Goal: Transaction & Acquisition: Obtain resource

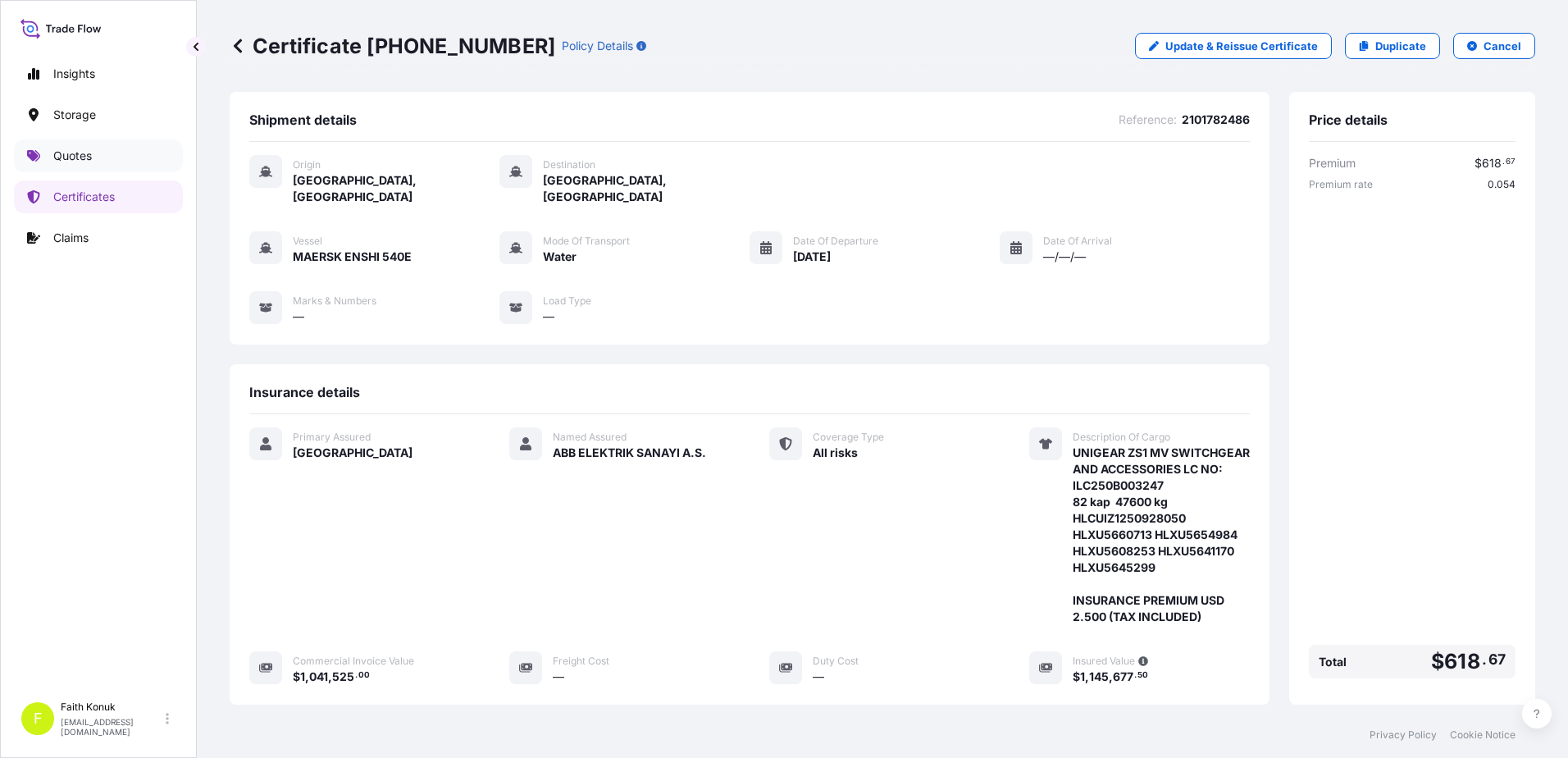
click at [96, 157] on link "Quotes" at bounding box center [98, 155] width 169 height 32
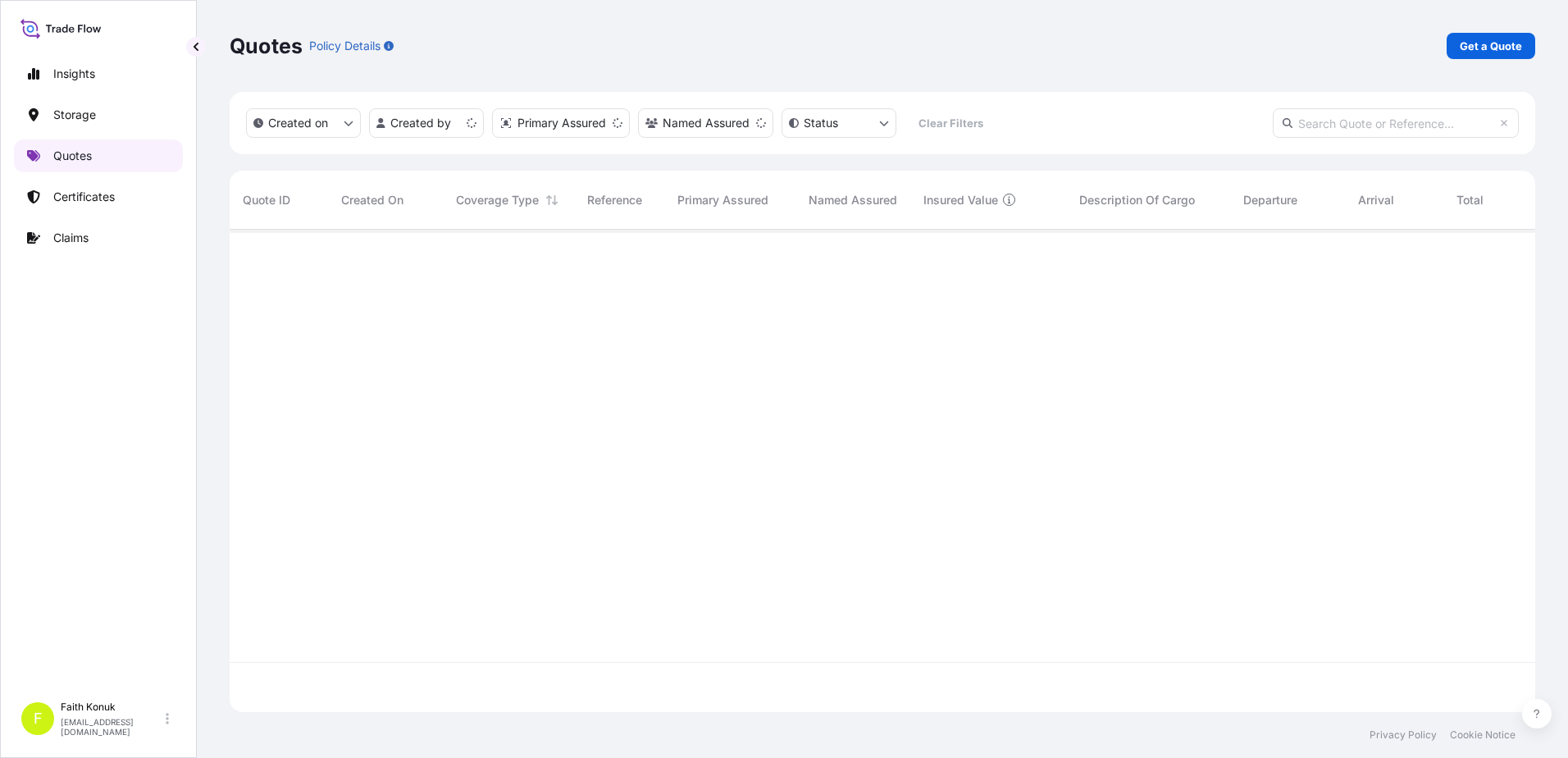
scroll to position [479, 1294]
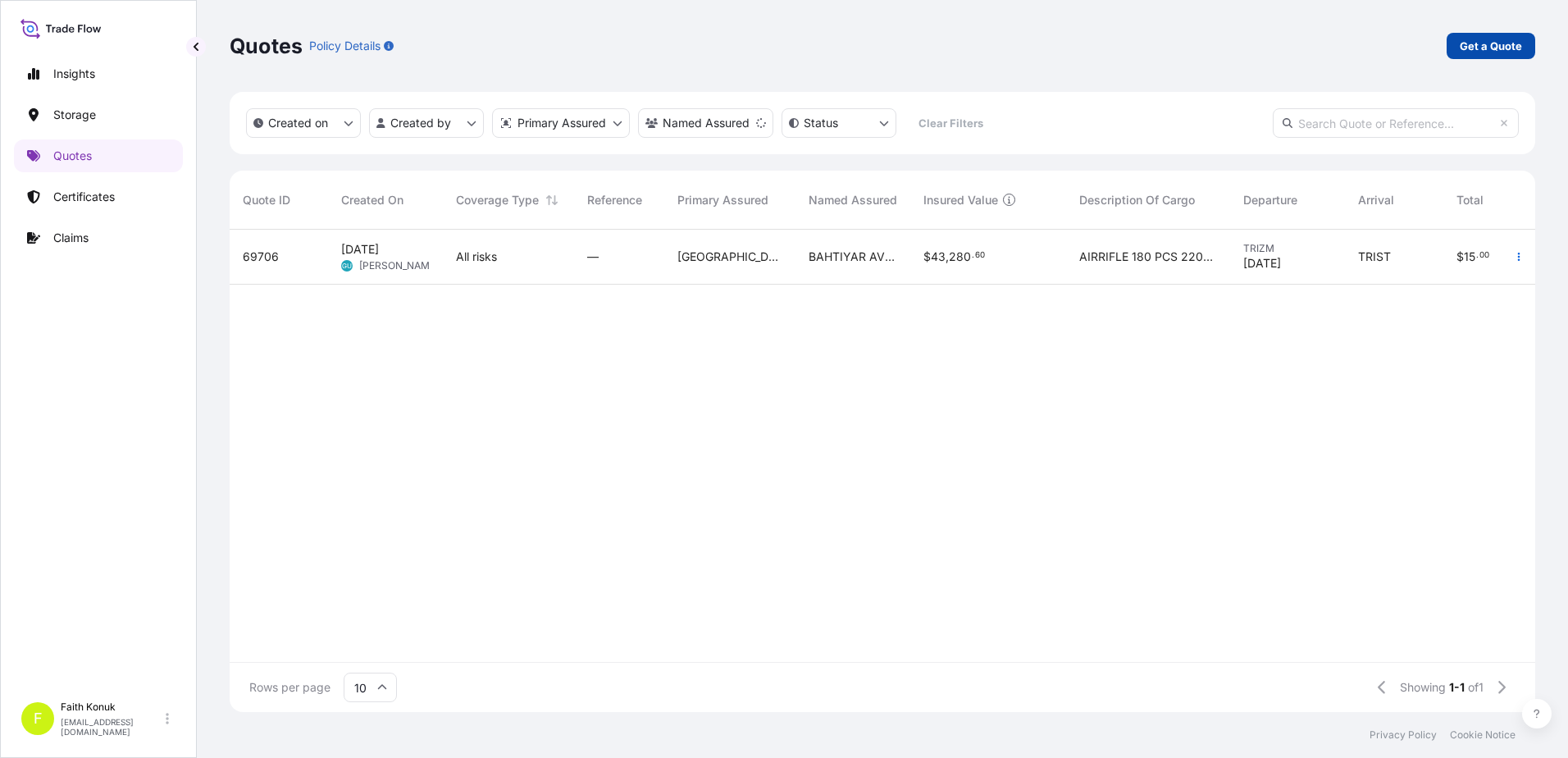
click at [1473, 51] on p "Get a Quote" at bounding box center [1491, 46] width 62 height 17
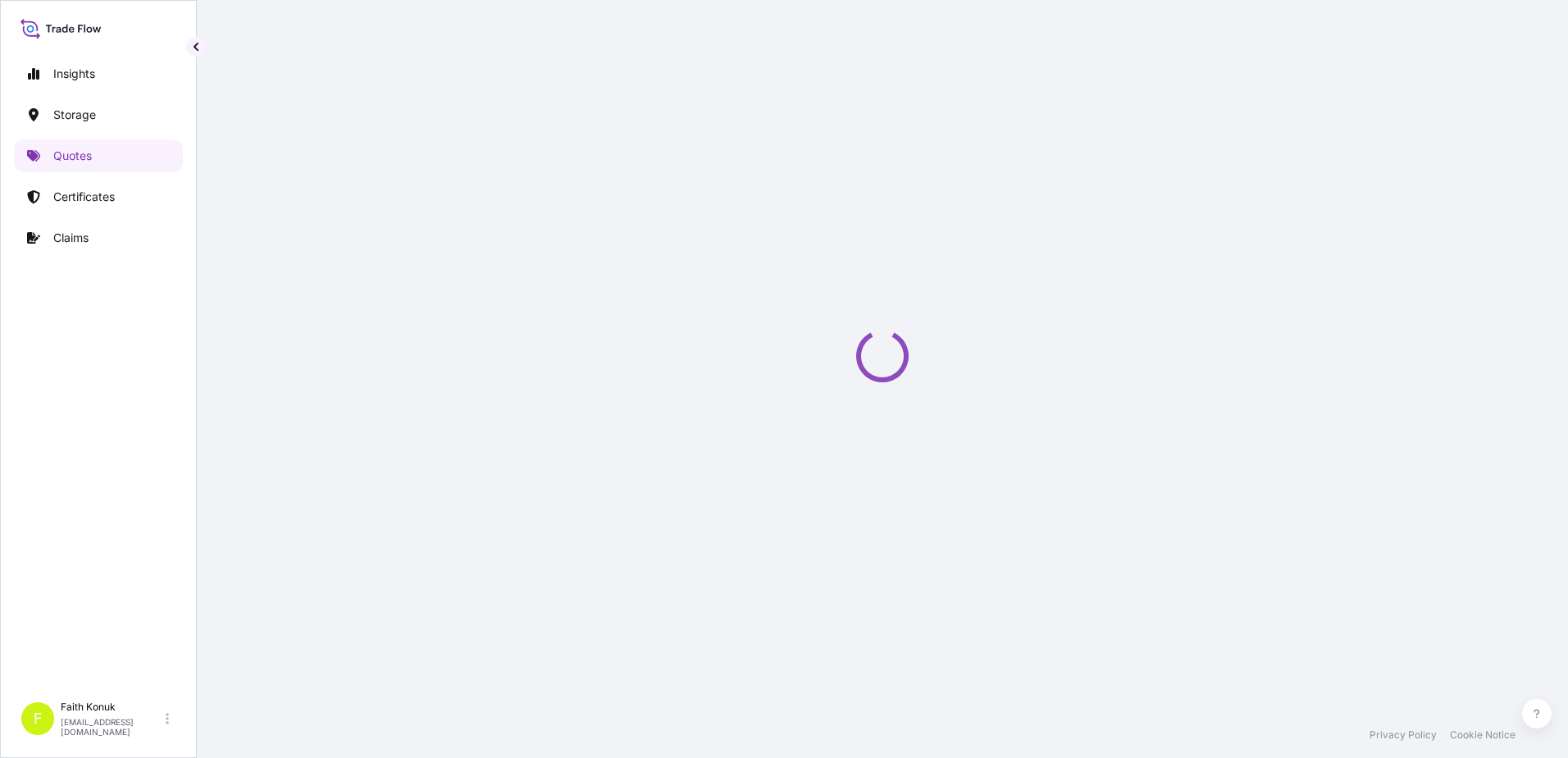
select select "Water"
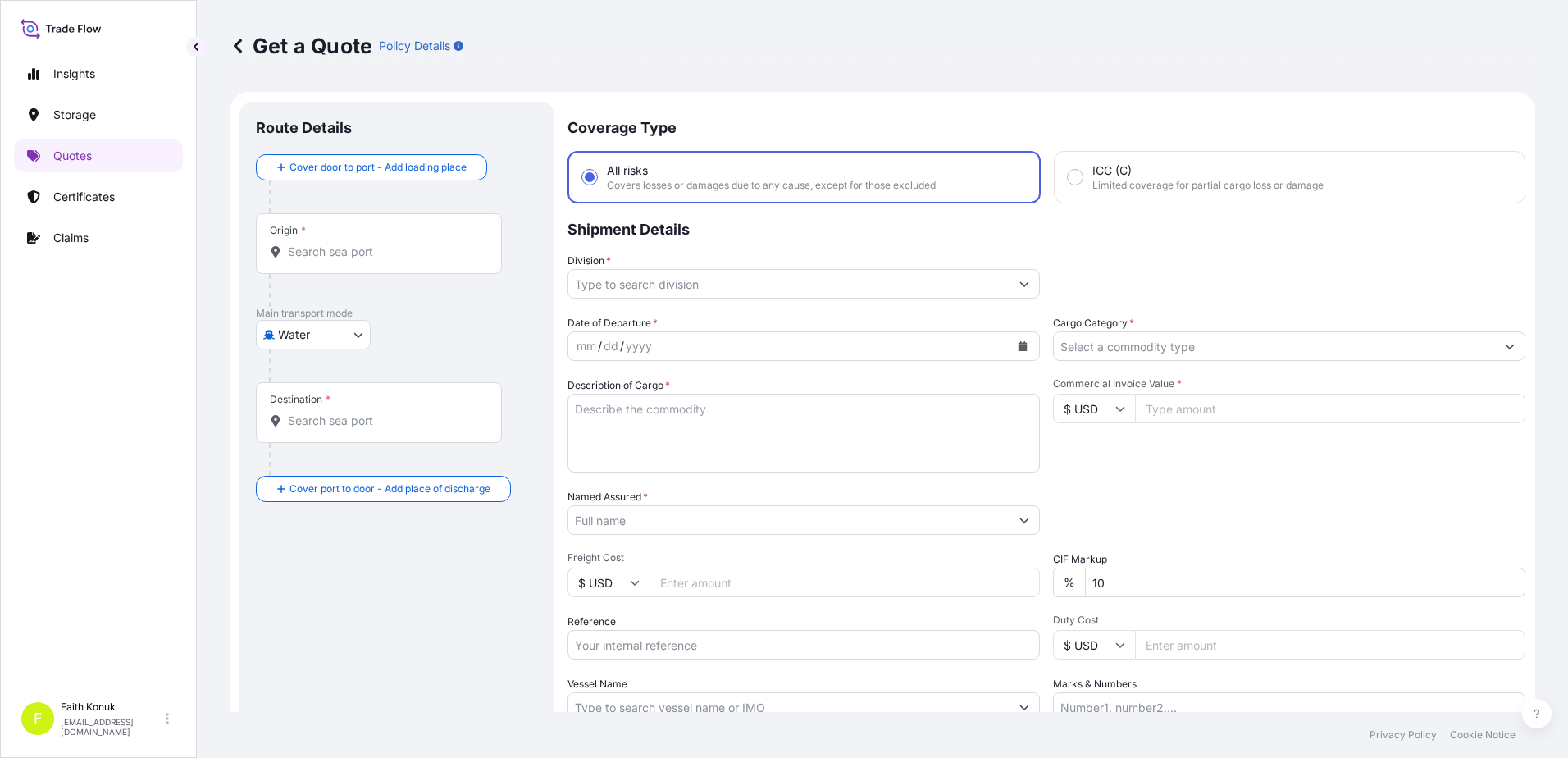
scroll to position [26, 0]
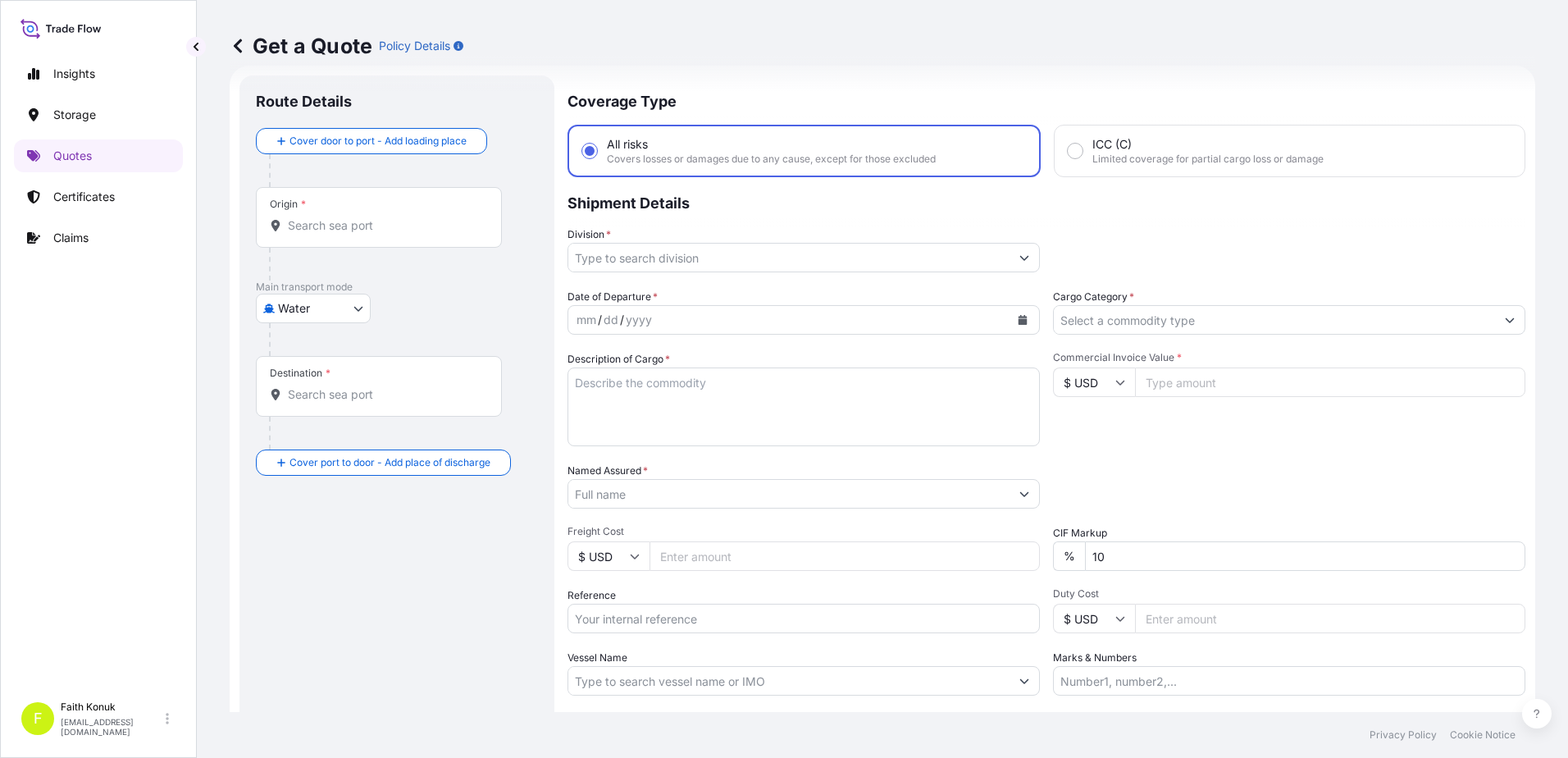
click at [364, 229] on input "Origin *" at bounding box center [384, 225] width 193 height 17
paste input "GEMLIK"
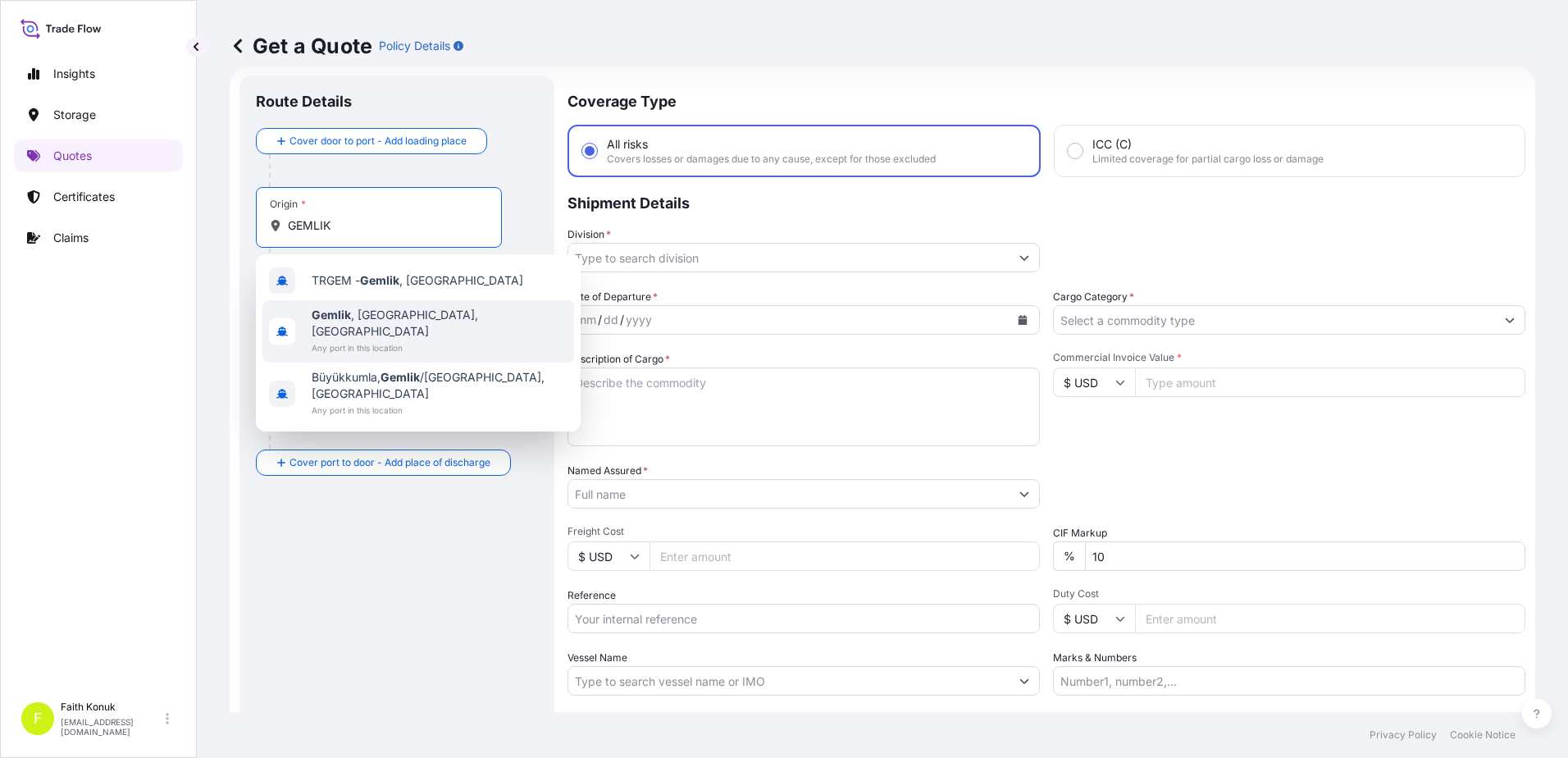
click at [419, 319] on span "Gemlik , [GEOGRAPHIC_DATA], [GEOGRAPHIC_DATA]" at bounding box center [439, 322] width 256 height 32
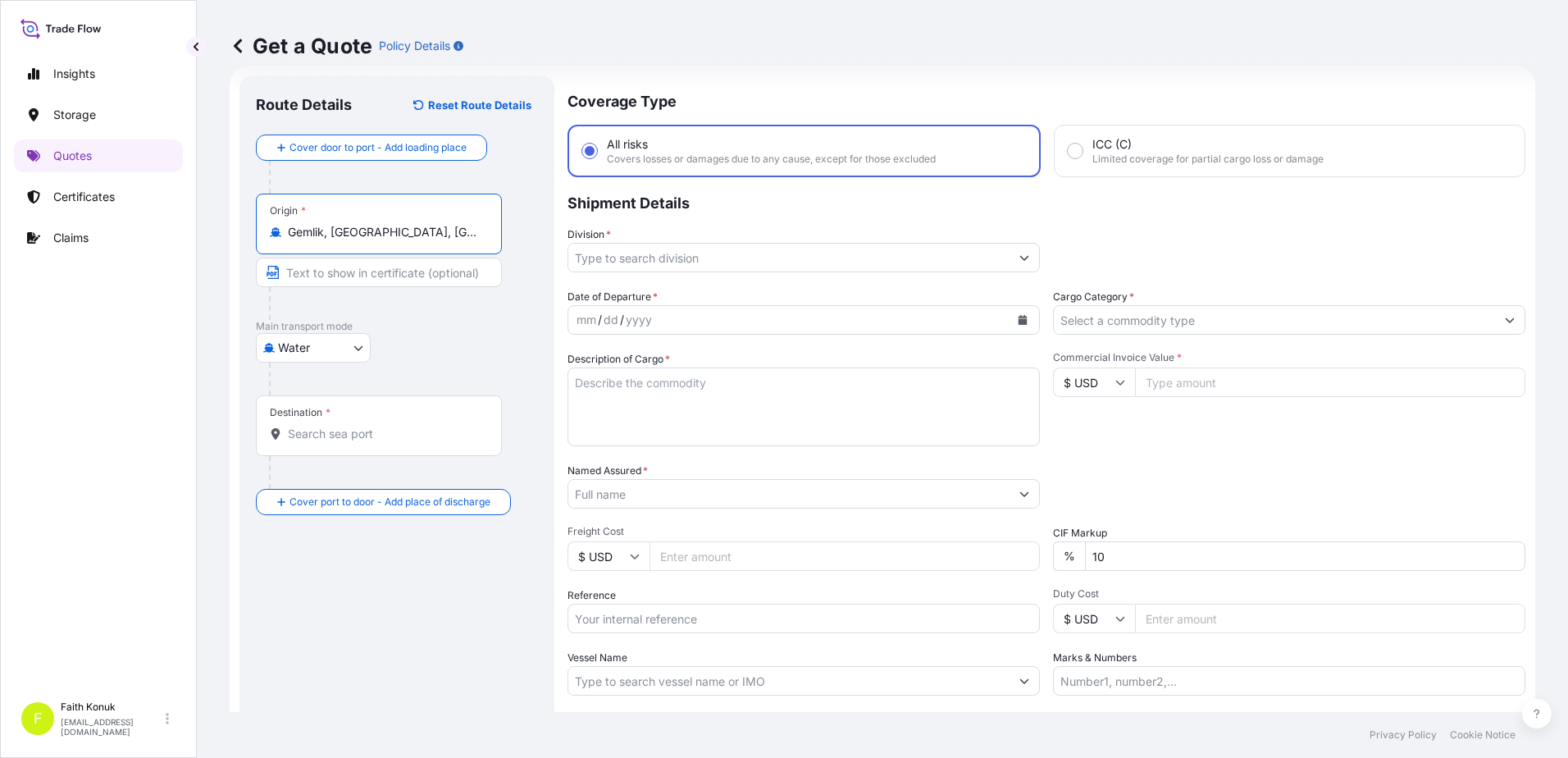
type input "Gemlik, [GEOGRAPHIC_DATA], [GEOGRAPHIC_DATA]"
click at [441, 338] on div "Water Air Water Inland" at bounding box center [397, 347] width 282 height 30
click at [366, 439] on input "Destination *" at bounding box center [384, 433] width 193 height 17
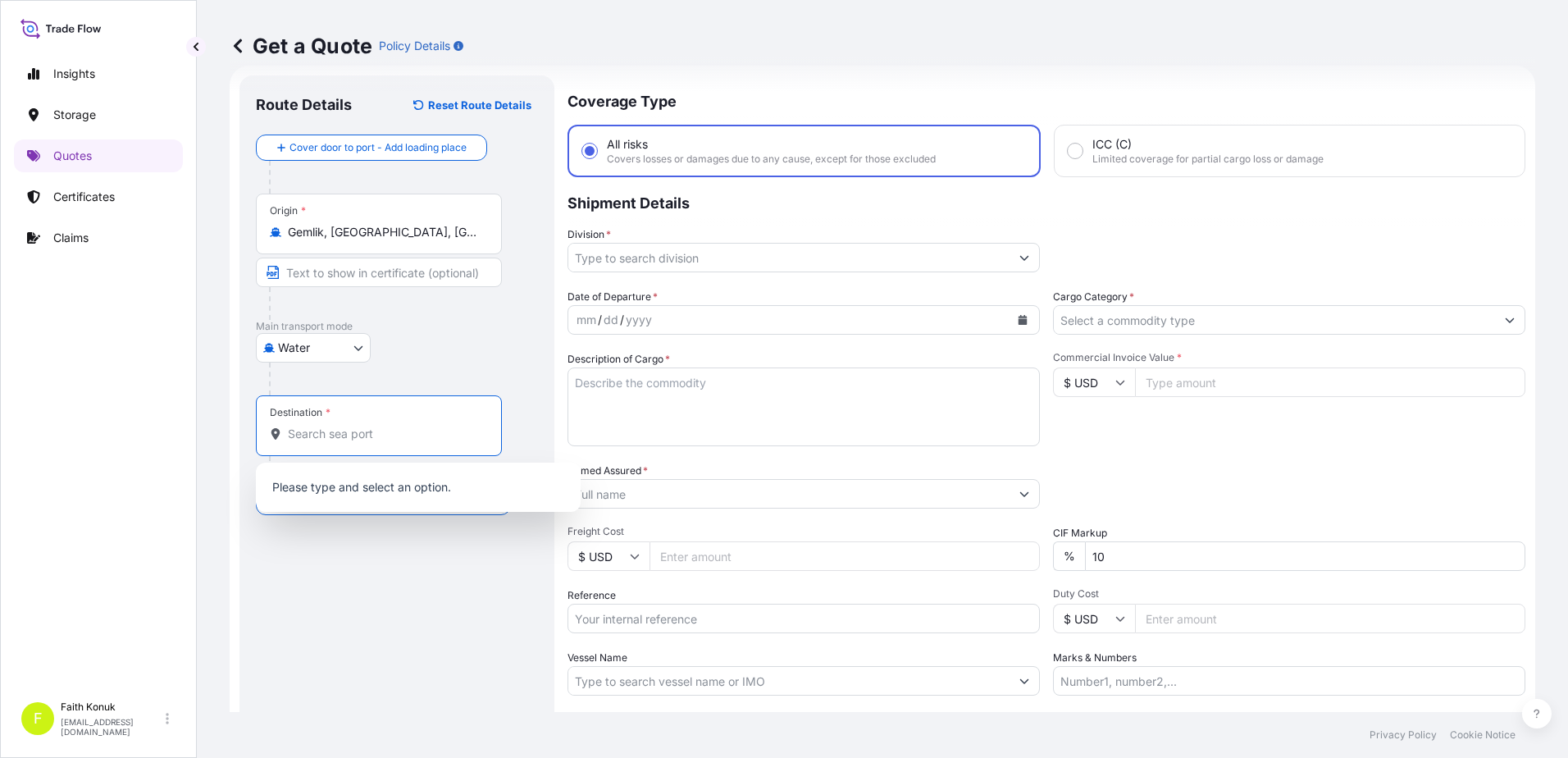
paste input "[GEOGRAPHIC_DATA]"
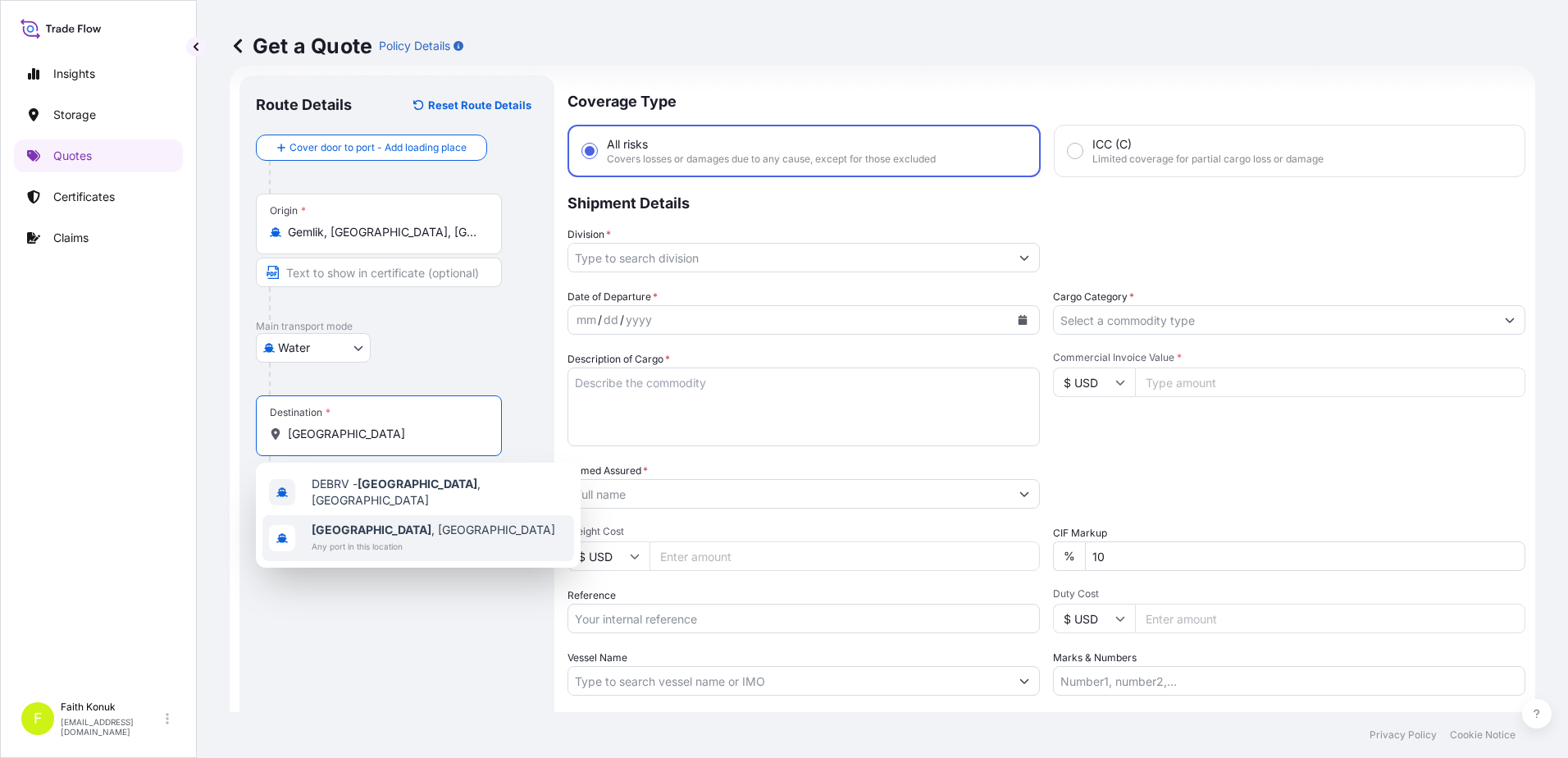
click at [392, 522] on span "[GEOGRAPHIC_DATA] , [GEOGRAPHIC_DATA]" at bounding box center [433, 530] width 243 height 17
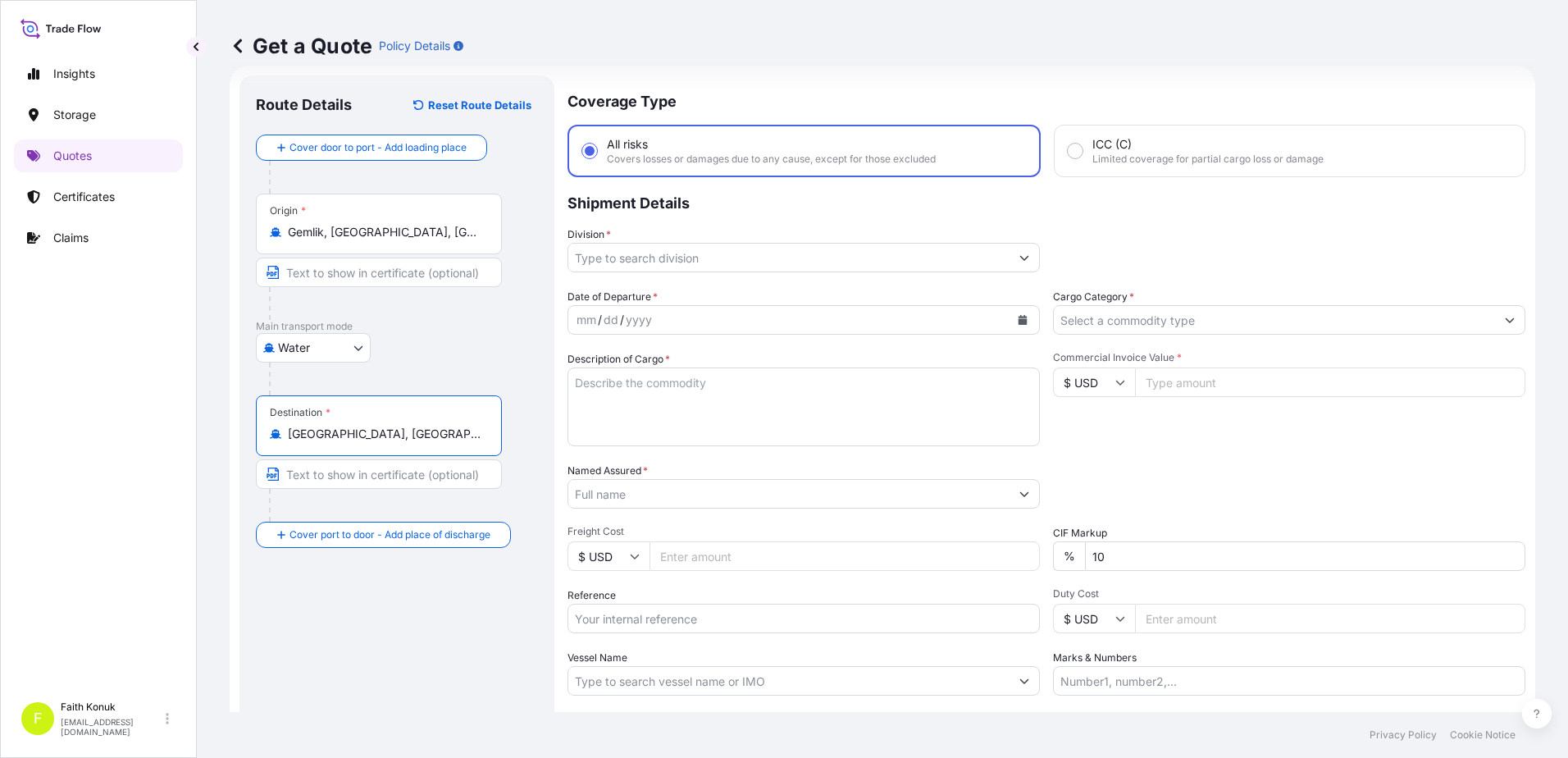
type input "[GEOGRAPHIC_DATA], [GEOGRAPHIC_DATA]"
click at [422, 345] on div "Water Air Water Inland" at bounding box center [397, 347] width 282 height 30
click at [634, 263] on input "Division *" at bounding box center [789, 257] width 441 height 30
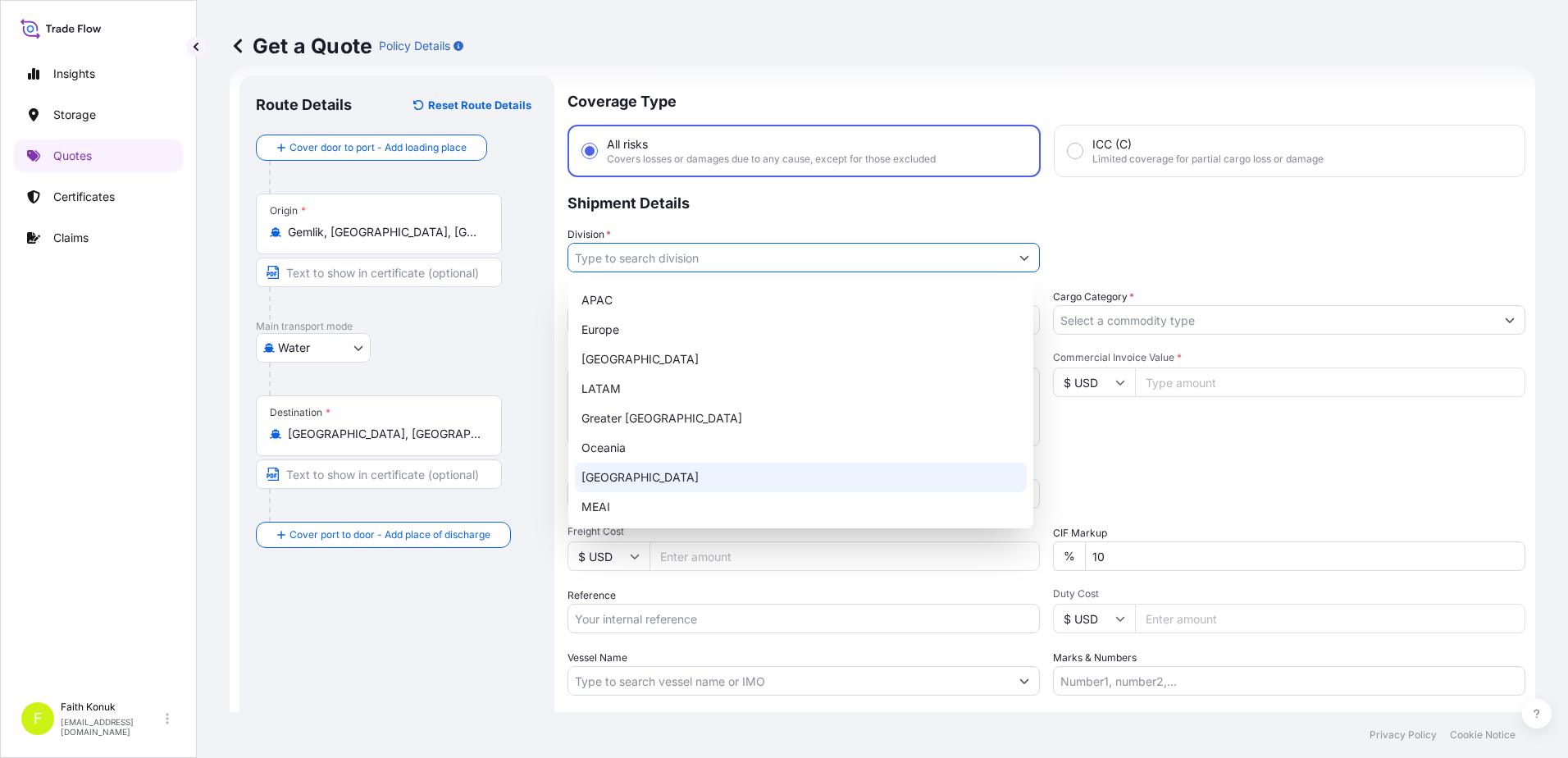
click at [626, 468] on div "[GEOGRAPHIC_DATA]" at bounding box center [801, 477] width 452 height 30
type input "[GEOGRAPHIC_DATA]"
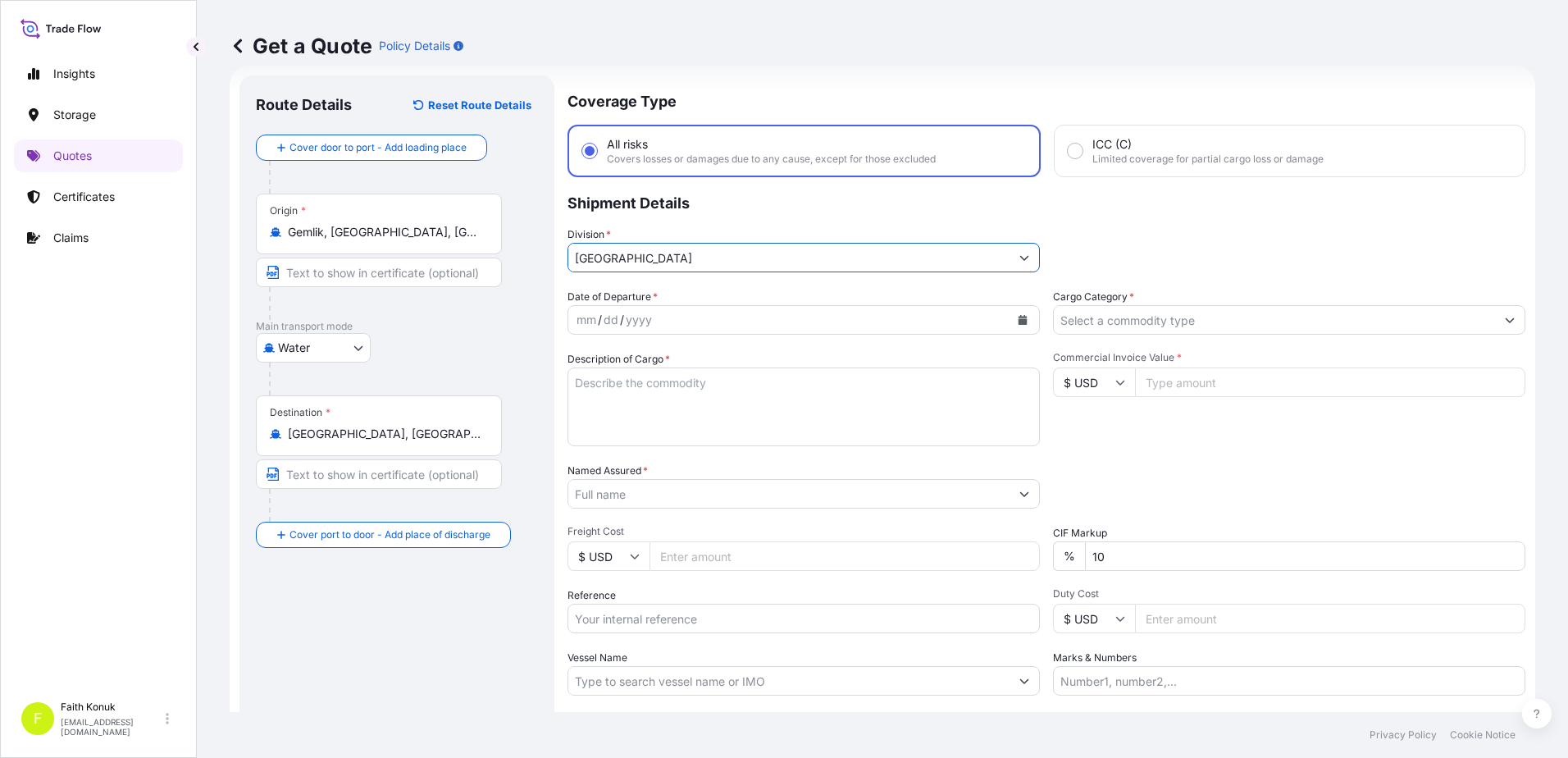
click at [705, 215] on p "Shipment Details" at bounding box center [1046, 201] width 958 height 49
click at [1019, 323] on icon "Calendar" at bounding box center [1023, 319] width 9 height 10
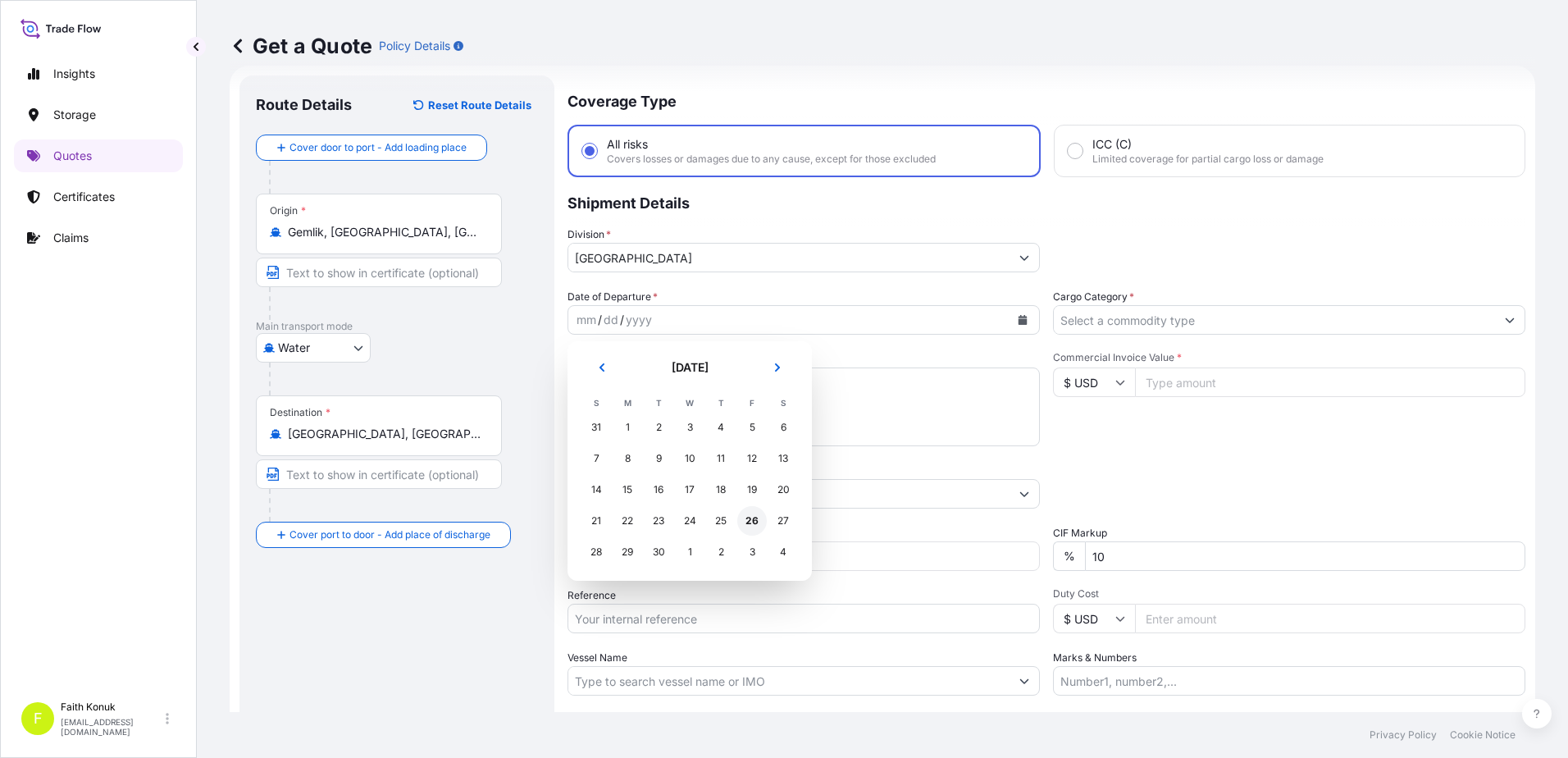
click at [756, 523] on div "26" at bounding box center [752, 521] width 30 height 30
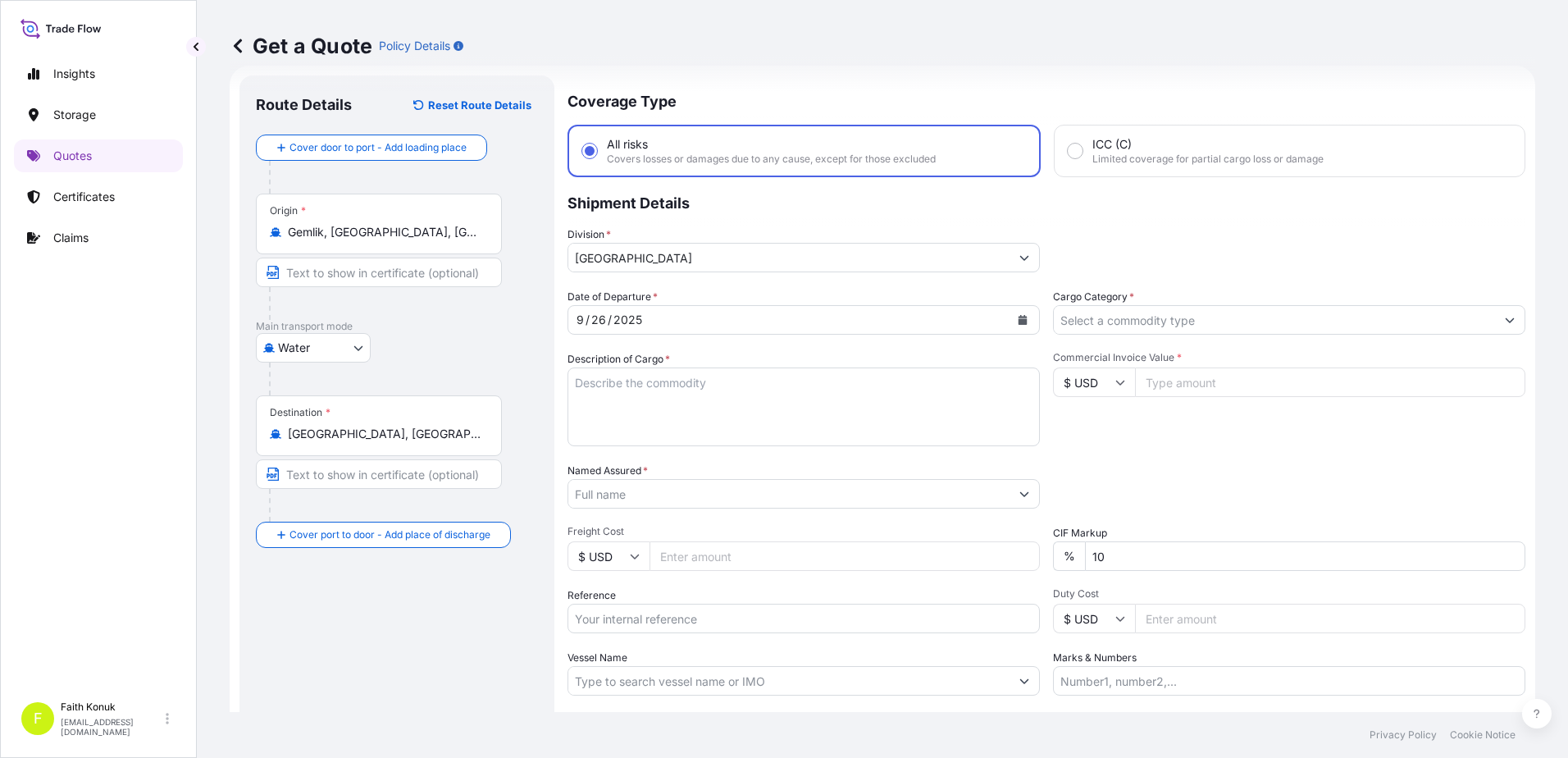
click at [625, 374] on textarea "Description of Cargo *" at bounding box center [804, 407] width 473 height 79
paste textarea ""COFFEE TABLE HS CODE: 9403.60 STUDY DESK HS CODE:9403.60 BOOKCASE HS CODE:9403…"
drag, startPoint x: 580, startPoint y: 378, endPoint x: 636, endPoint y: 369, distance: 56.7
click at [584, 378] on textarea ""COFFEE TABLE HS CODE: 9403.60 STUDY DESK HS CODE:9403.60 BOOKCASE HS CODE:9403…" at bounding box center [804, 407] width 473 height 79
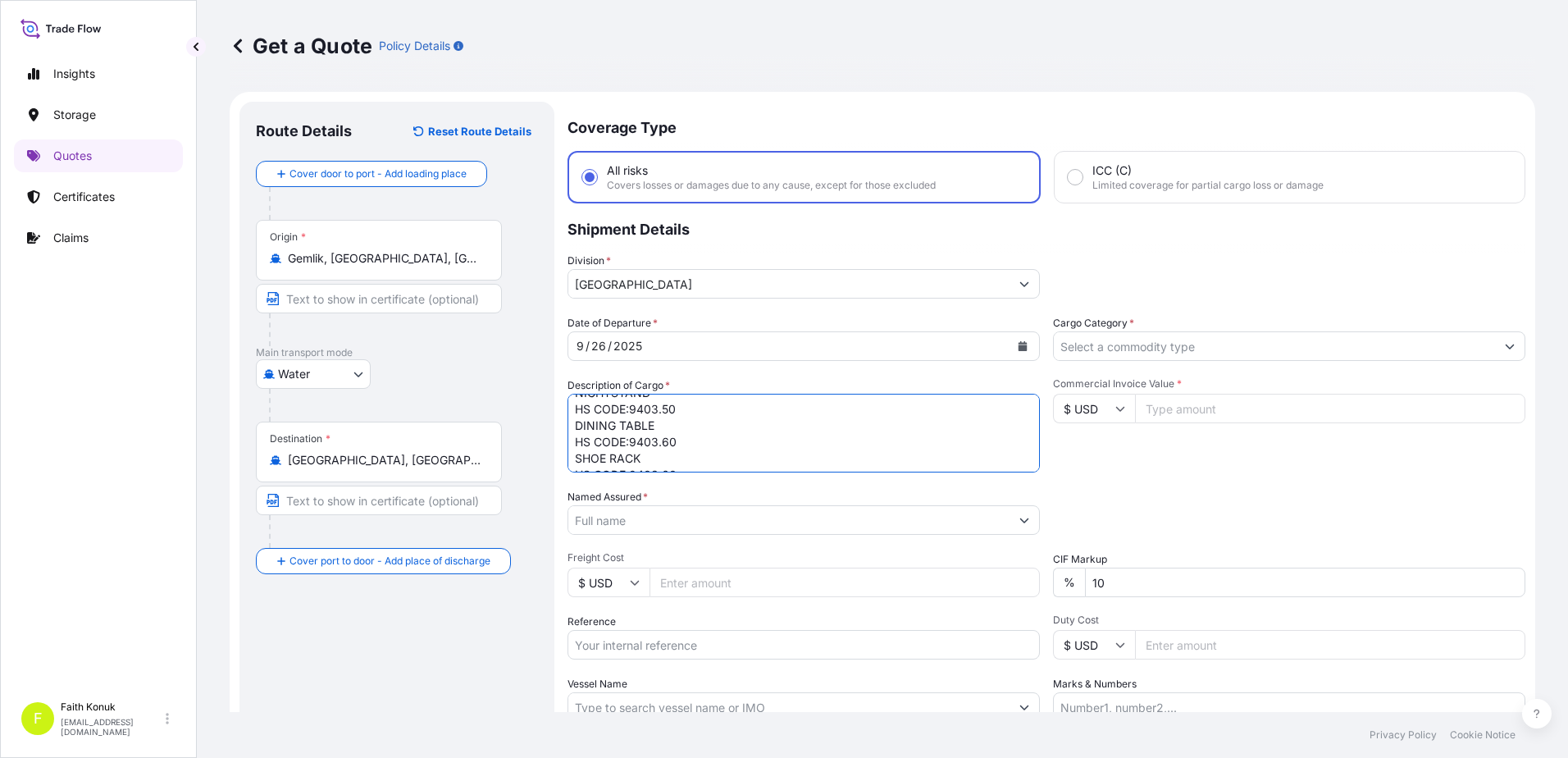
scroll to position [49, 0]
drag, startPoint x: 671, startPoint y: 430, endPoint x: 700, endPoint y: 430, distance: 29.0
click at [671, 430] on textarea "COFFEE TABLE HS CODE: 9403.60 STUDY DESK HS CODE:9403.60 BOOKCASE HS CODE:9403.…" at bounding box center [804, 433] width 473 height 79
click at [728, 421] on textarea "COFFEE TABLE HS CODE: 9403.60 STUDY DESK HS CODE:9403.60 BOOKCASE HS CODE:9403.…" at bounding box center [804, 433] width 473 height 79
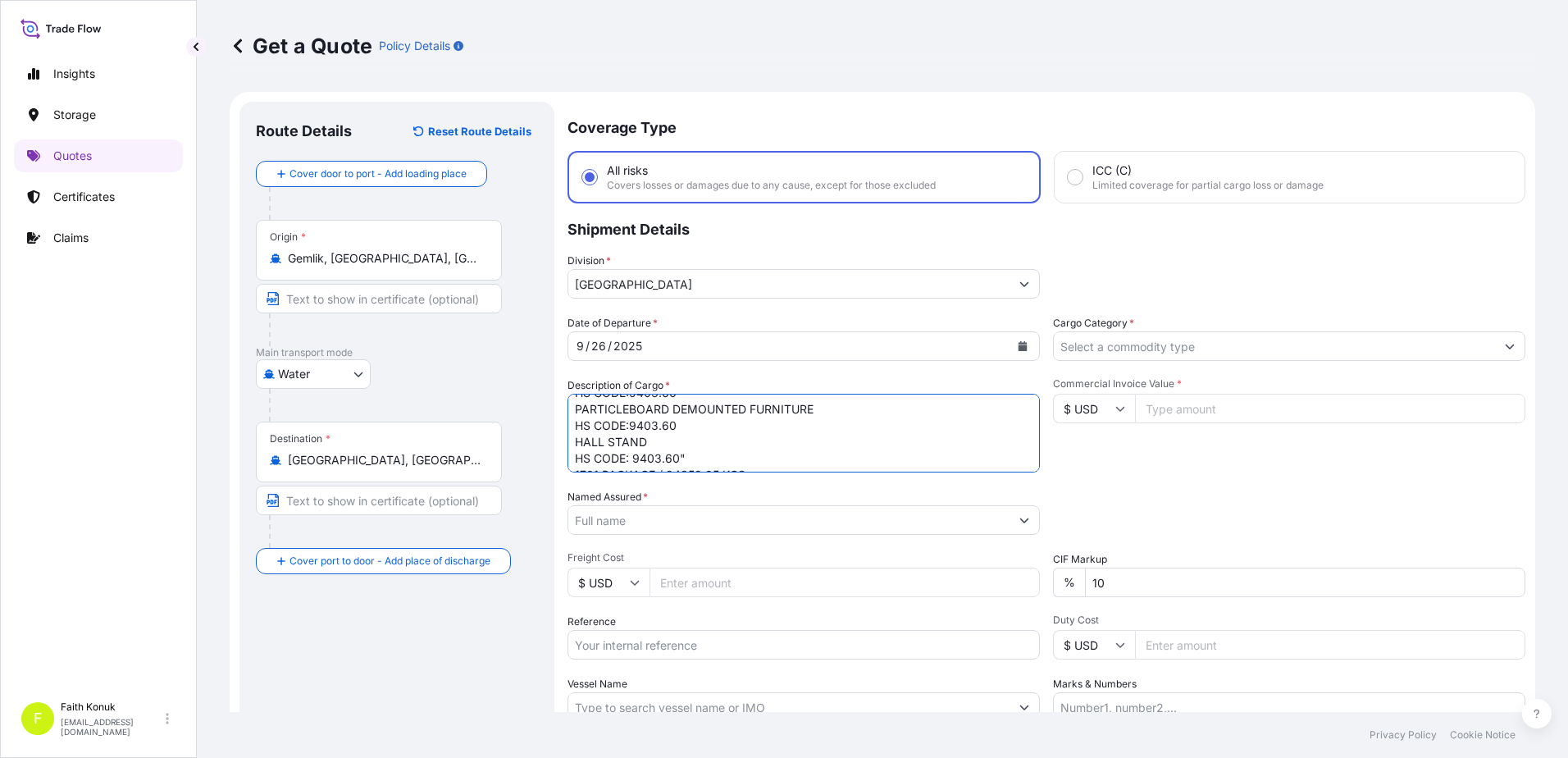
scroll to position [214, 0]
click at [664, 410] on textarea "COFFEE TABLE HS CODE: 9403.60 STUDY DESK HS CODE:9403.60 BOOKCASE HS CODE:9403.…" at bounding box center [804, 433] width 473 height 79
click at [575, 458] on textarea "COFFEE TABLE HS CODE: 9403.60 STUDY DESK HS CODE:9403.60 BOOKCASE HS CODE:9403.…" at bounding box center [804, 433] width 473 height 79
click at [850, 467] on textarea "COFFEE TABLE HS CODE: 9403.60 STUDY DESK HS CODE:9403.60 BOOKCASE HS CODE:9403.…" at bounding box center [804, 433] width 473 height 79
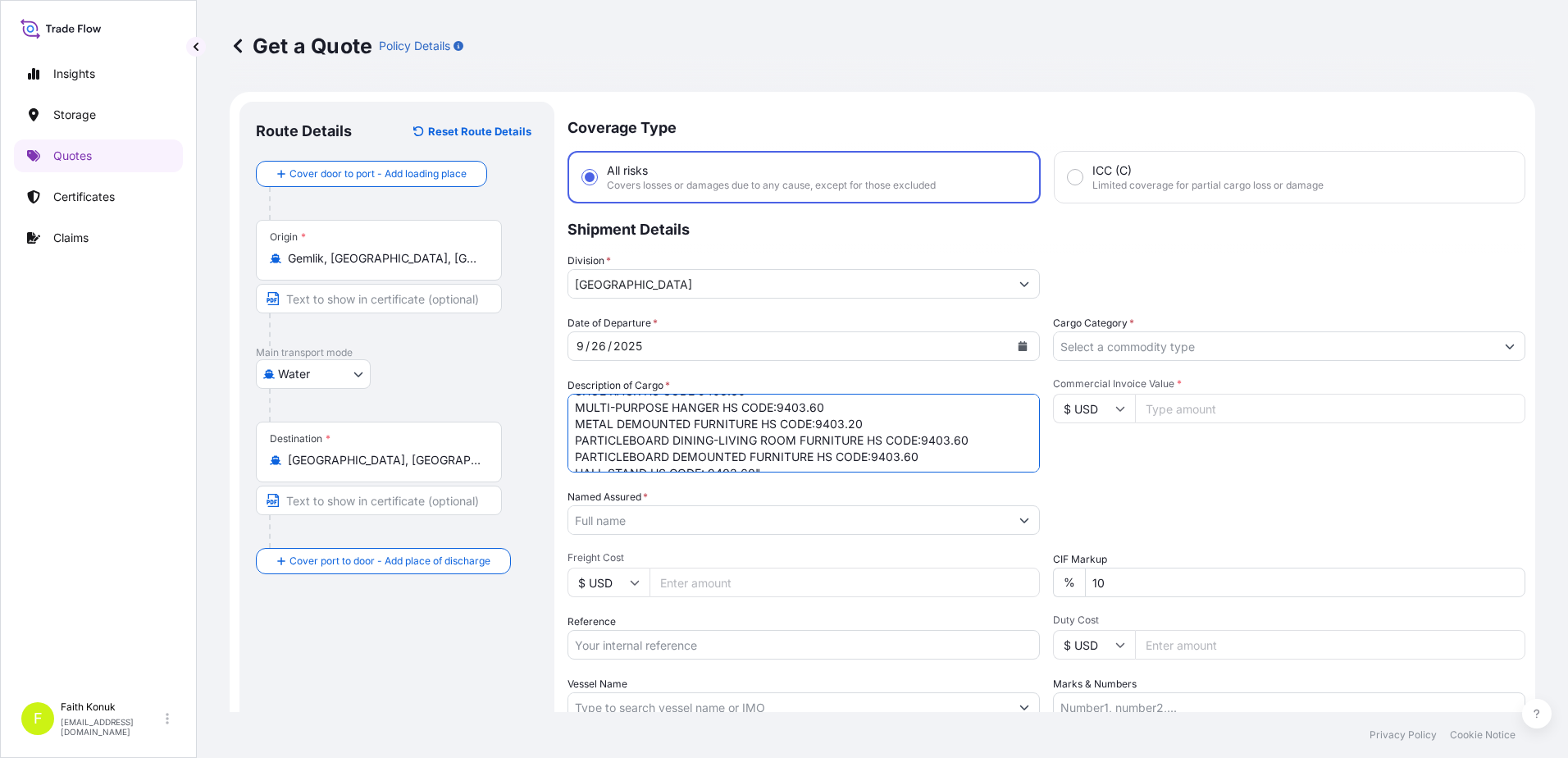
scroll to position [165, 0]
click at [760, 439] on textarea "COFFEE TABLE HS CODE: 9403.60 STUDY DESK HS CODE:9403.60 BOOKCASE HS CODE:9403.…" at bounding box center [804, 433] width 473 height 79
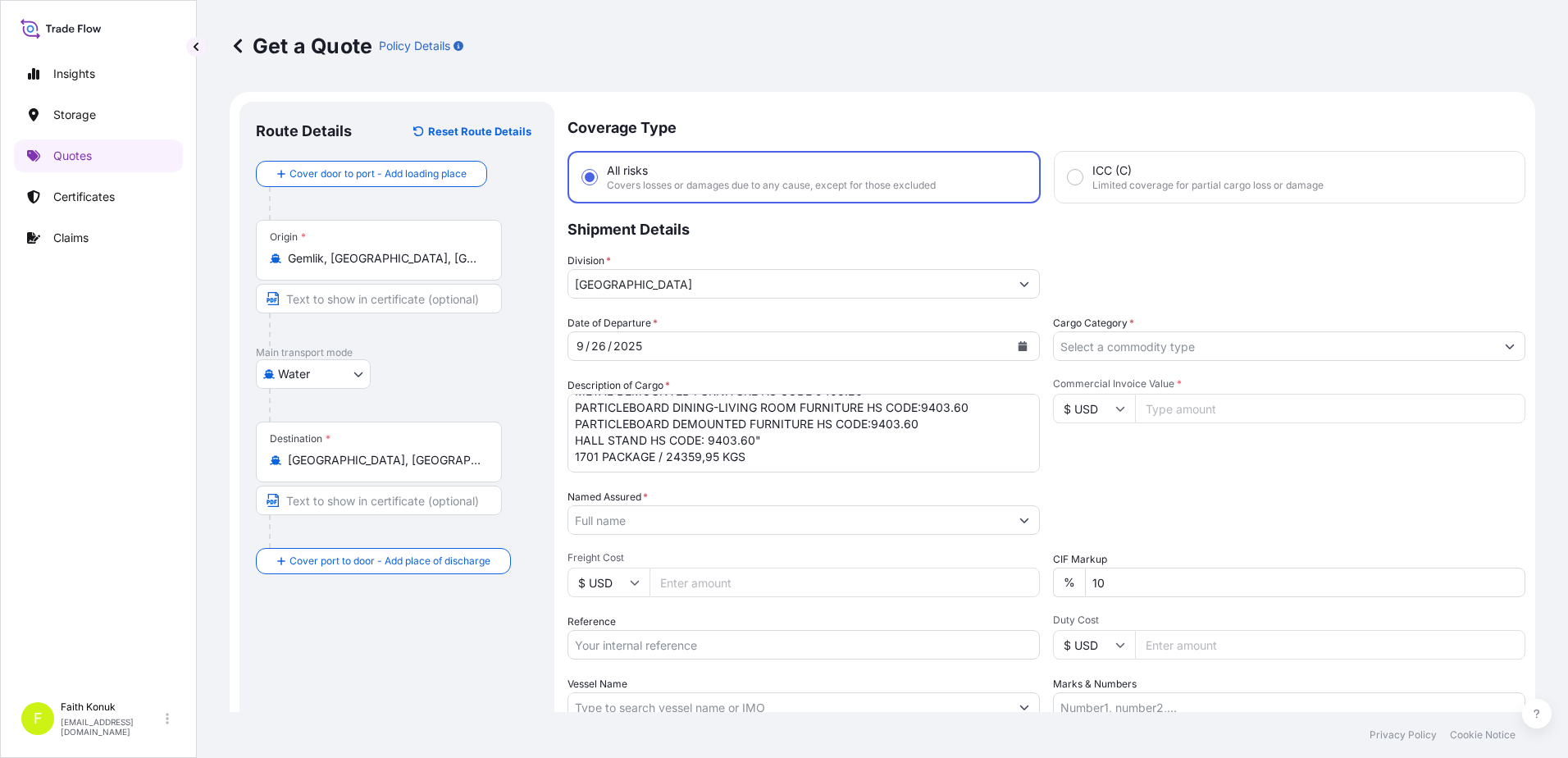
click at [627, 456] on textarea "COFFEE TABLE HS CODE: 9403.60 STUDY DESK HS CODE:9403.60 BOOKCASE HS CODE:9403.…" at bounding box center [804, 433] width 473 height 79
paste textarea "259599638 - TCKU6001089"
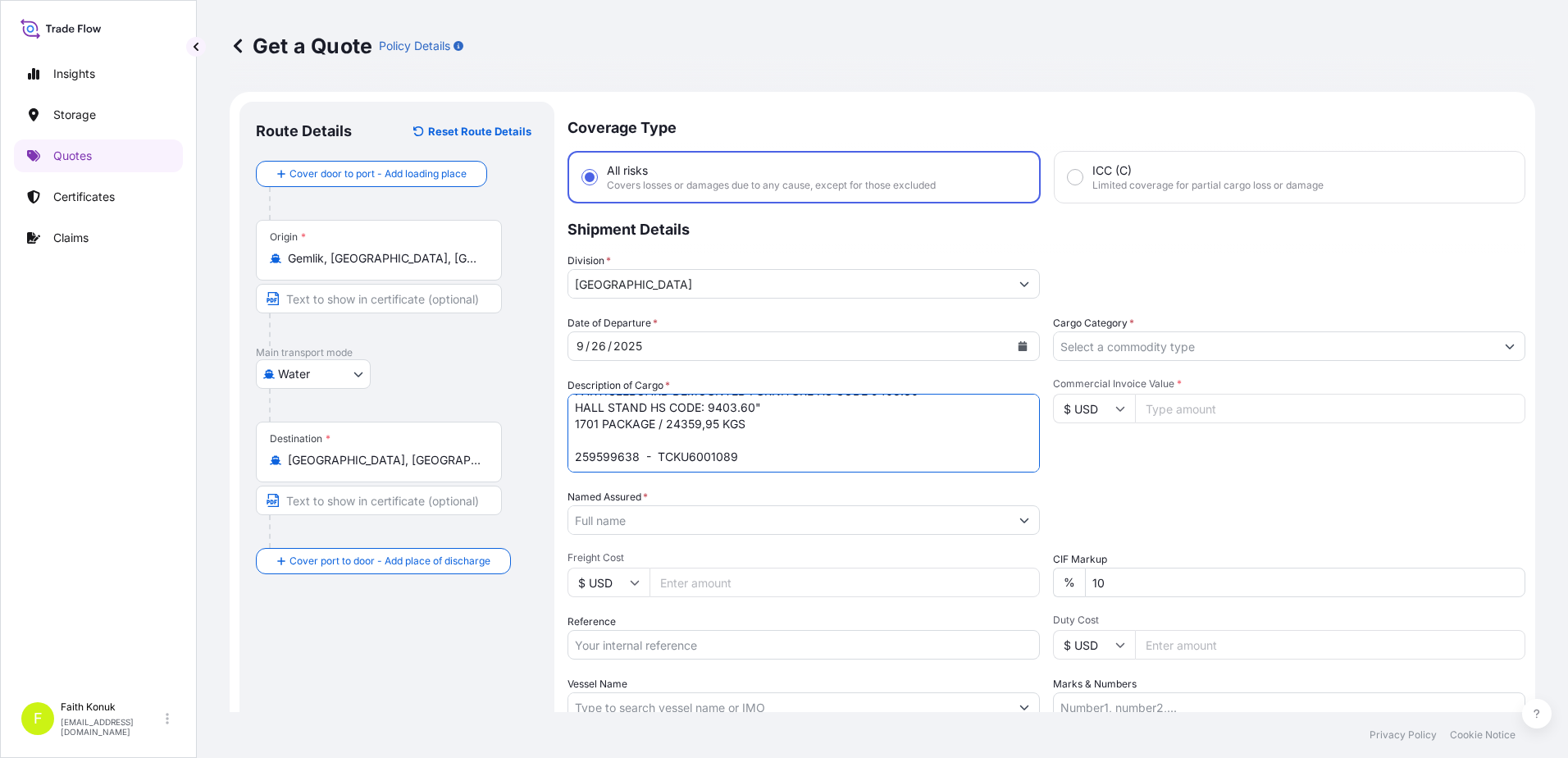
scroll to position [207, 0]
click at [808, 470] on textarea "COFFEE TABLE HS CODE: 9403.60 STUDY DESK HS CODE:9403.60 BOOKCASE HS CODE:9403.…" at bounding box center [804, 433] width 473 height 79
type textarea "COFFEE TABLE HS CODE: 9403.60 STUDY DESK HS CODE:9403.60 BOOKCASE HS CODE:9403.…"
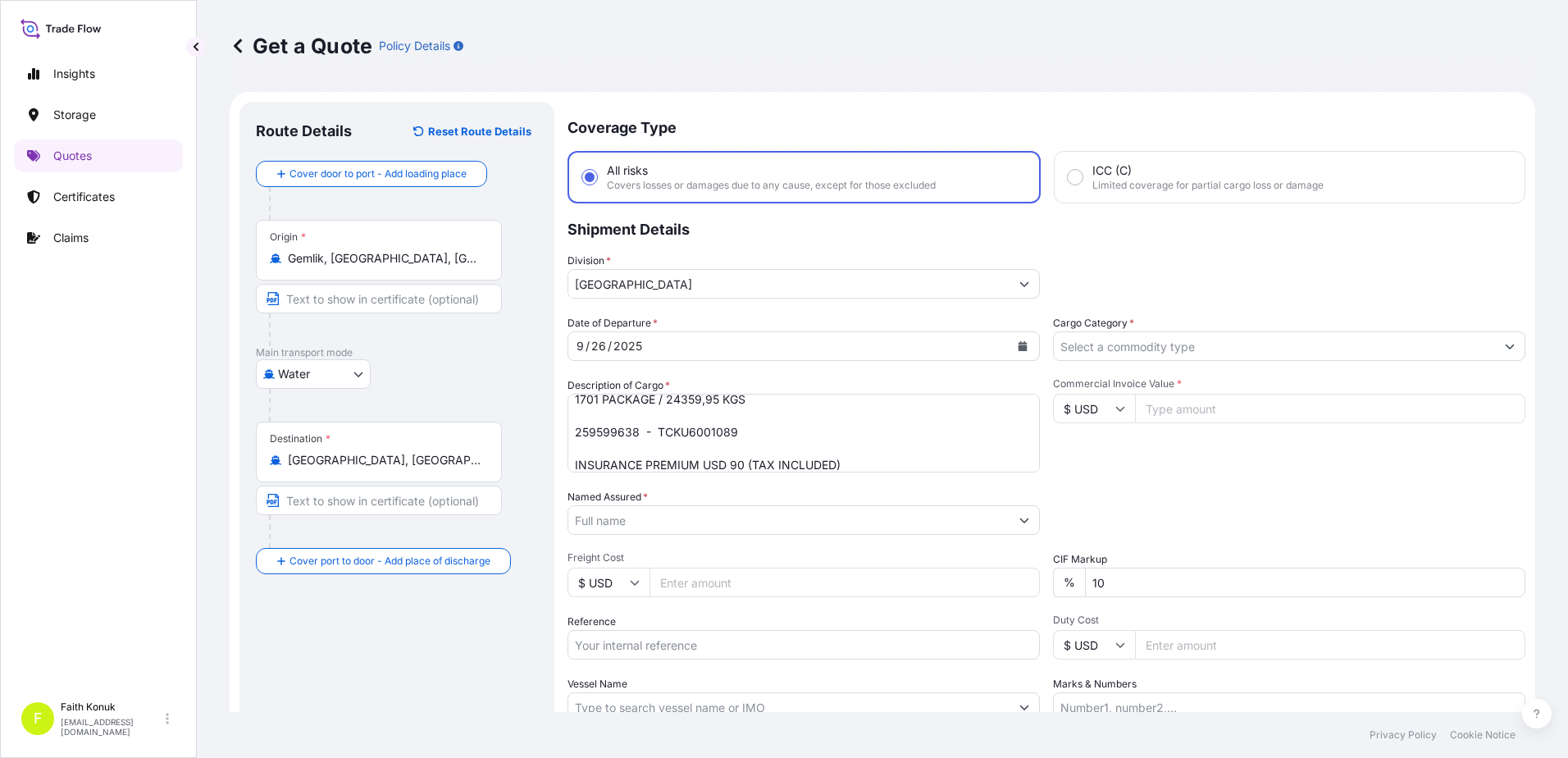
click at [630, 533] on input "Named Assured *" at bounding box center [789, 520] width 441 height 30
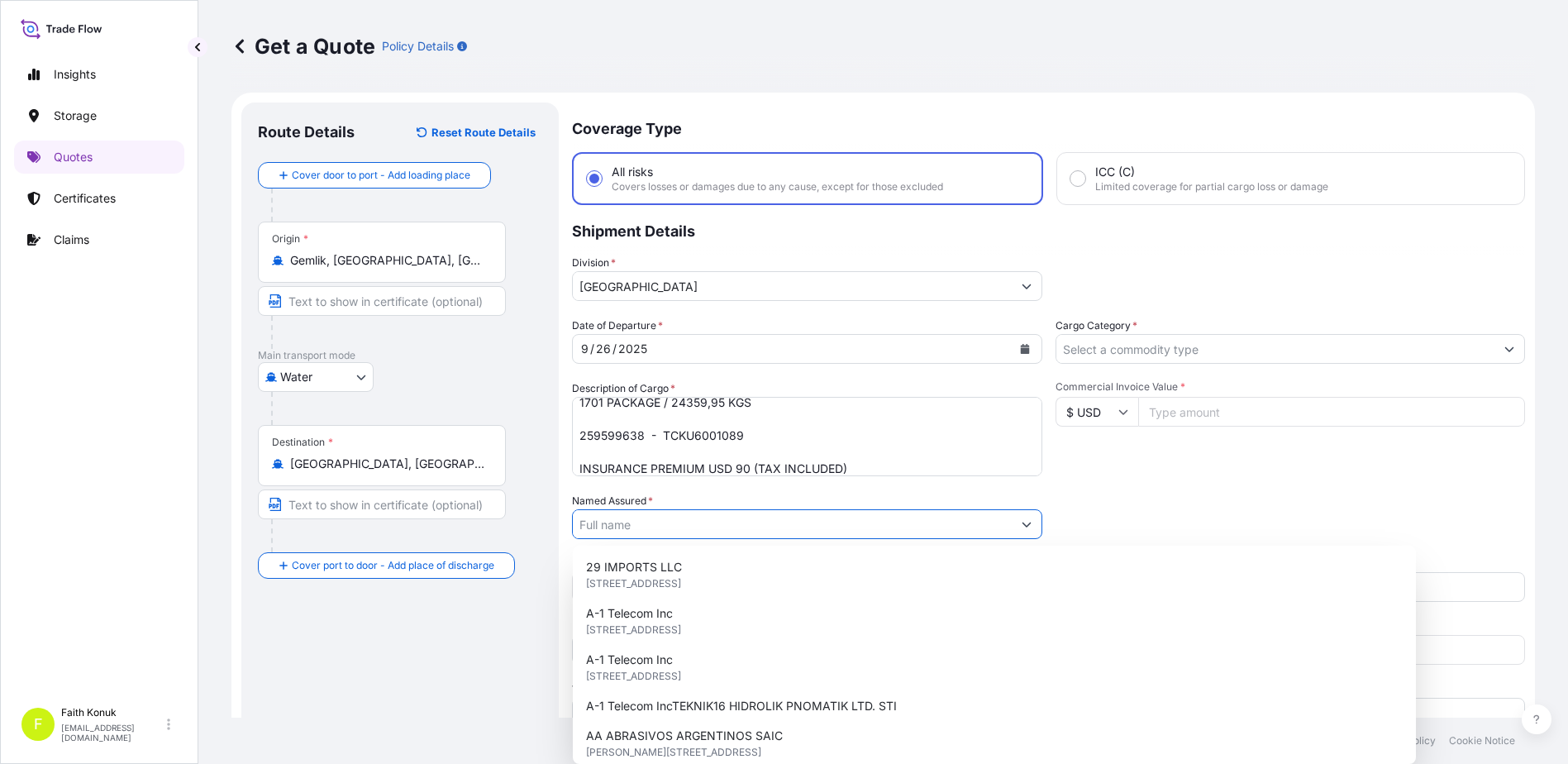
paste input "DECORTIE BILISIM MOBILYA REKLAM [MEDICAL_DATA]. LTD. STI"
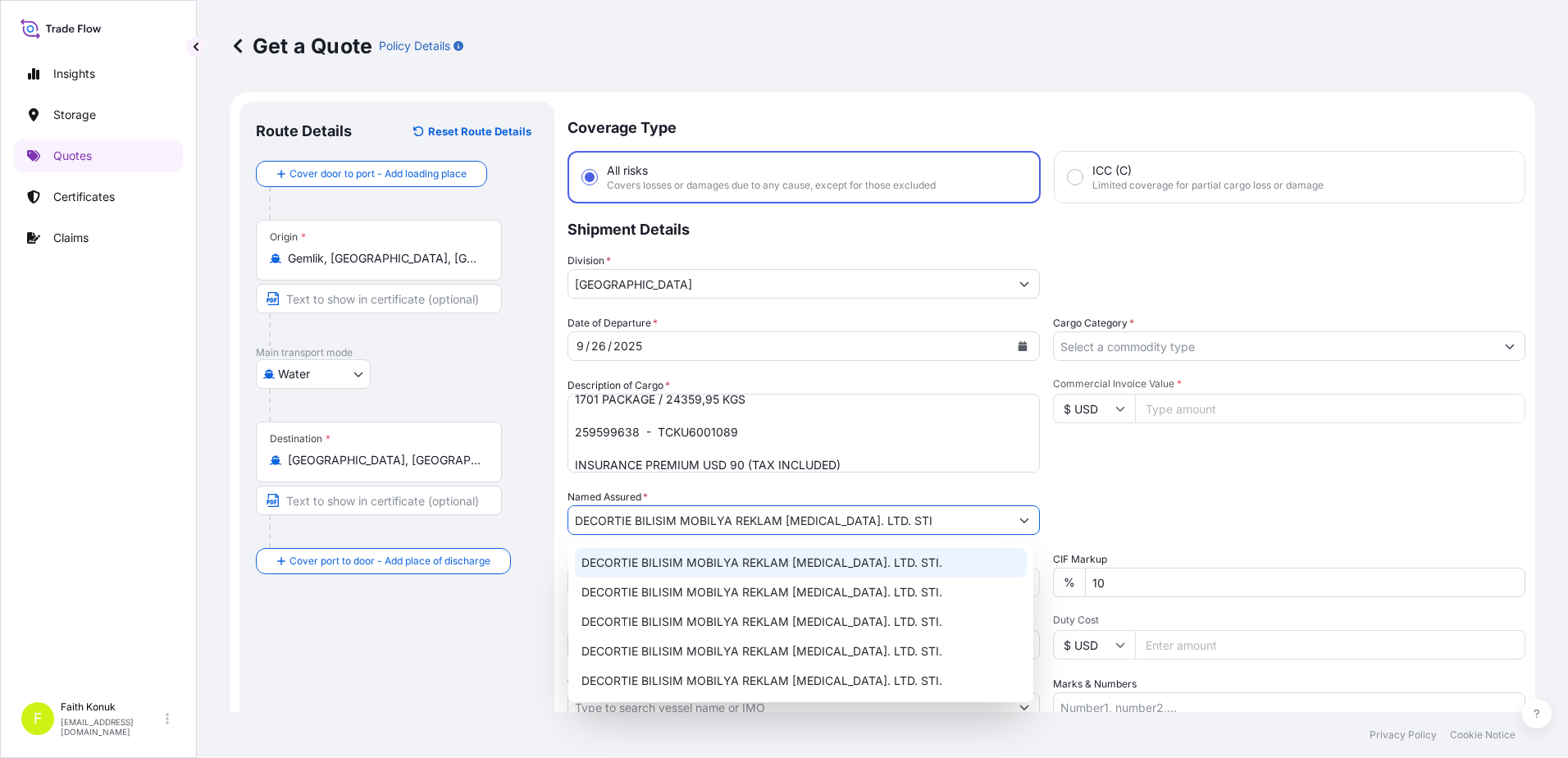
click at [714, 562] on span "DECORTIE BILISIM MOBILYA REKLAM [MEDICAL_DATA]. LTD. STI." at bounding box center [762, 562] width 361 height 17
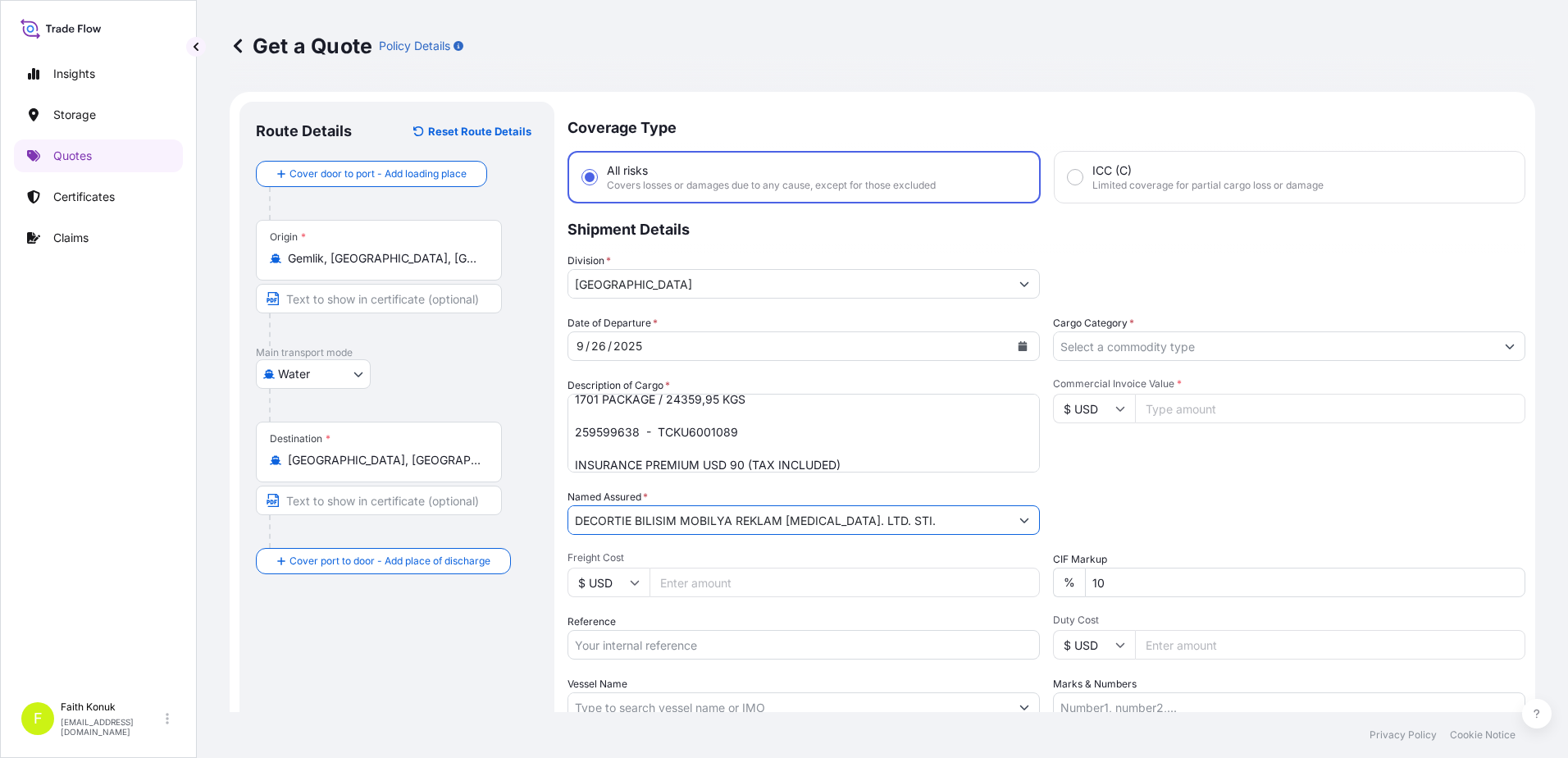
type input "DECORTIE BILISIM MOBILYA REKLAM [MEDICAL_DATA]. LTD. STI."
click at [714, 486] on div "Date of Departure * [DATE] Cargo Category * Description of Cargo * COFFEE TABLE…" at bounding box center [1046, 518] width 958 height 407
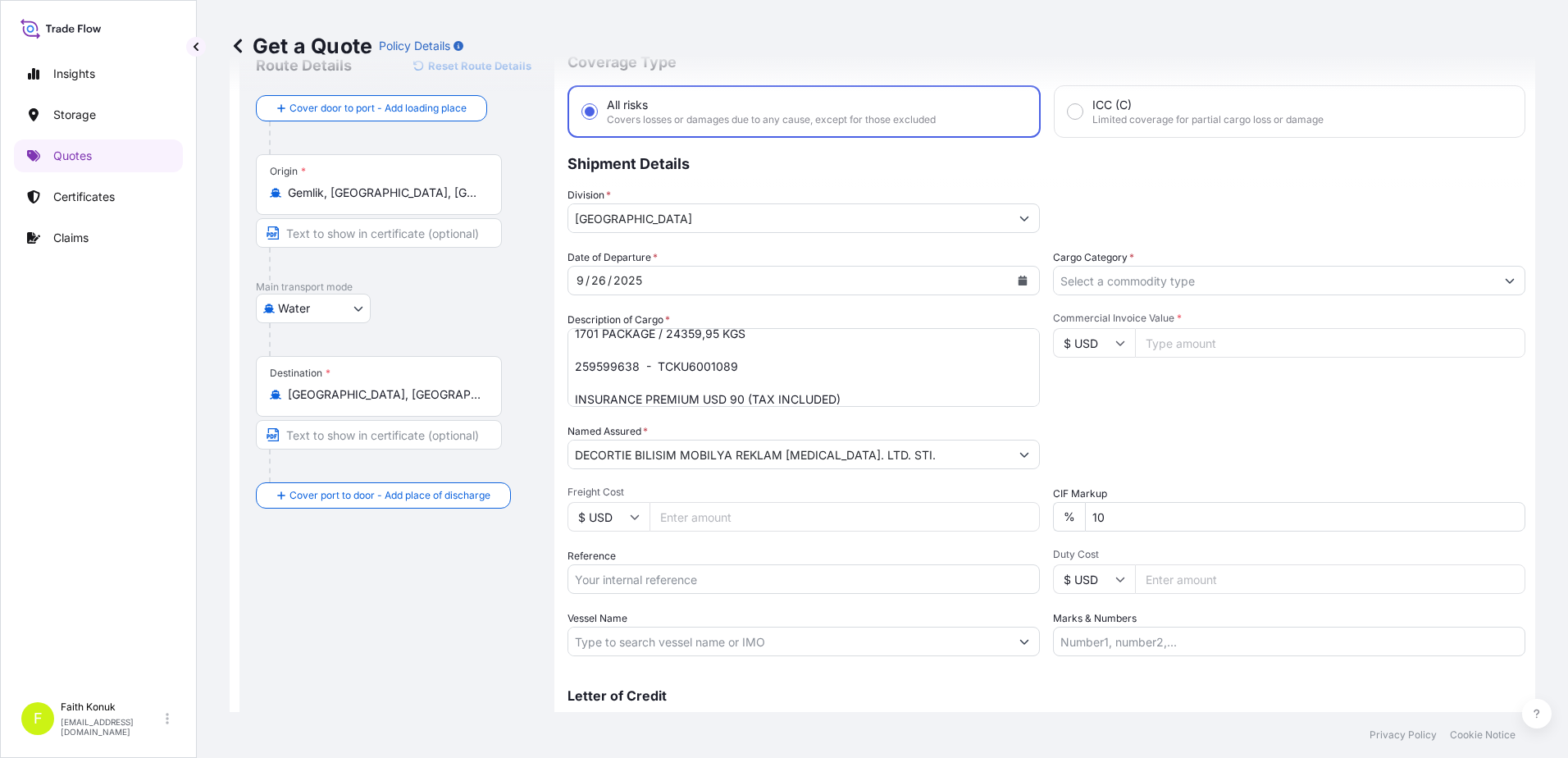
scroll to position [142, 0]
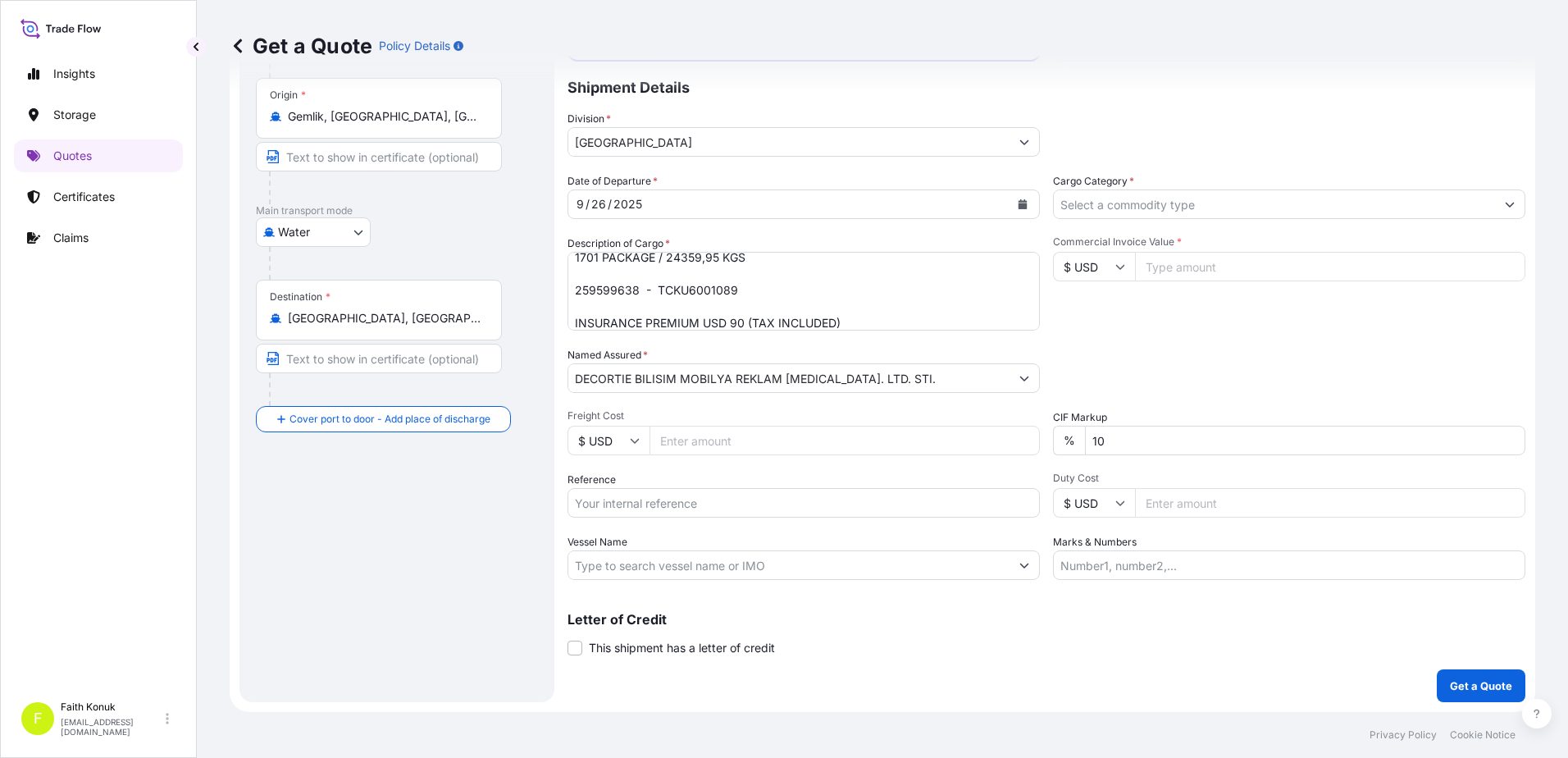
click at [641, 509] on input "Reference" at bounding box center [804, 502] width 473 height 30
paste input "2501780133"
type input "2501780133"
click at [697, 467] on div "Date of Departure * [DATE] Cargo Category * Description of Cargo * COFFEE TABLE…" at bounding box center [1046, 376] width 958 height 407
click at [657, 562] on input "Vessel Name" at bounding box center [789, 565] width 441 height 30
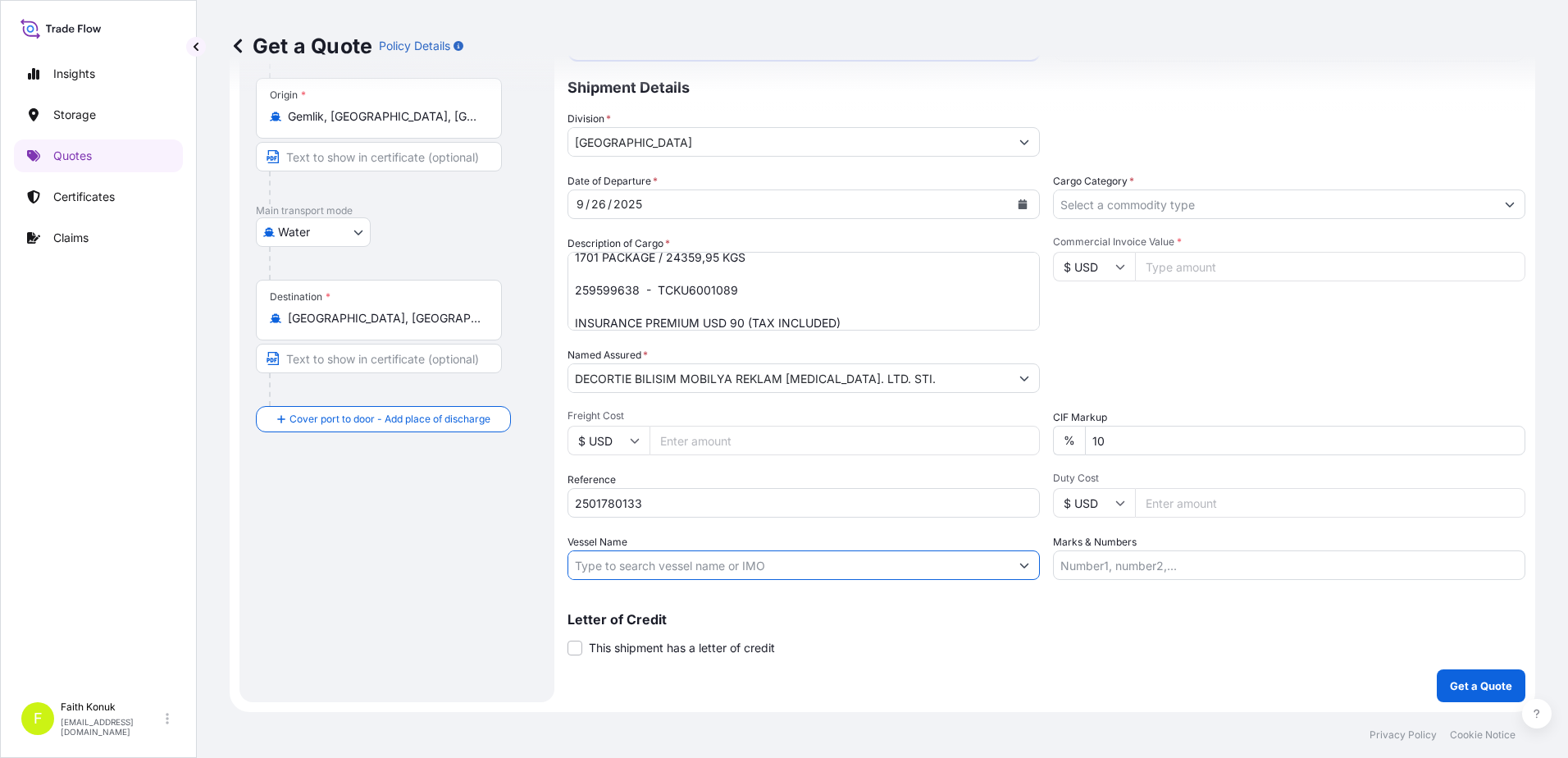
paste input "COSCO [GEOGRAPHIC_DATA]"
click at [702, 563] on input "COSCO [GEOGRAPHIC_DATA]" at bounding box center [789, 565] width 441 height 30
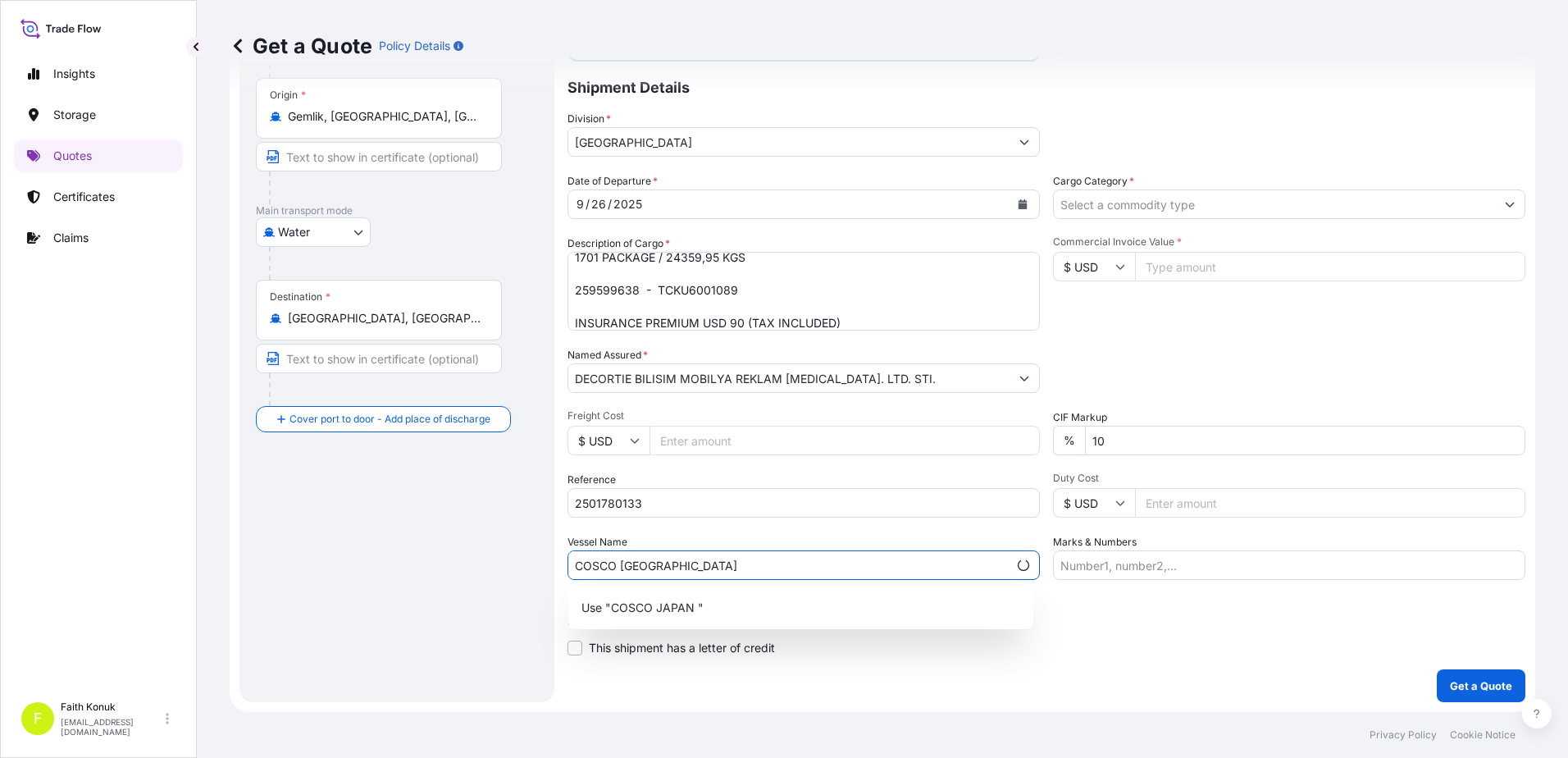
paste input "538N"
type input "COSCO JAPAN 538N"
click at [771, 541] on div "Vessel Name COSCO [GEOGRAPHIC_DATA] 538N" at bounding box center [804, 557] width 473 height 46
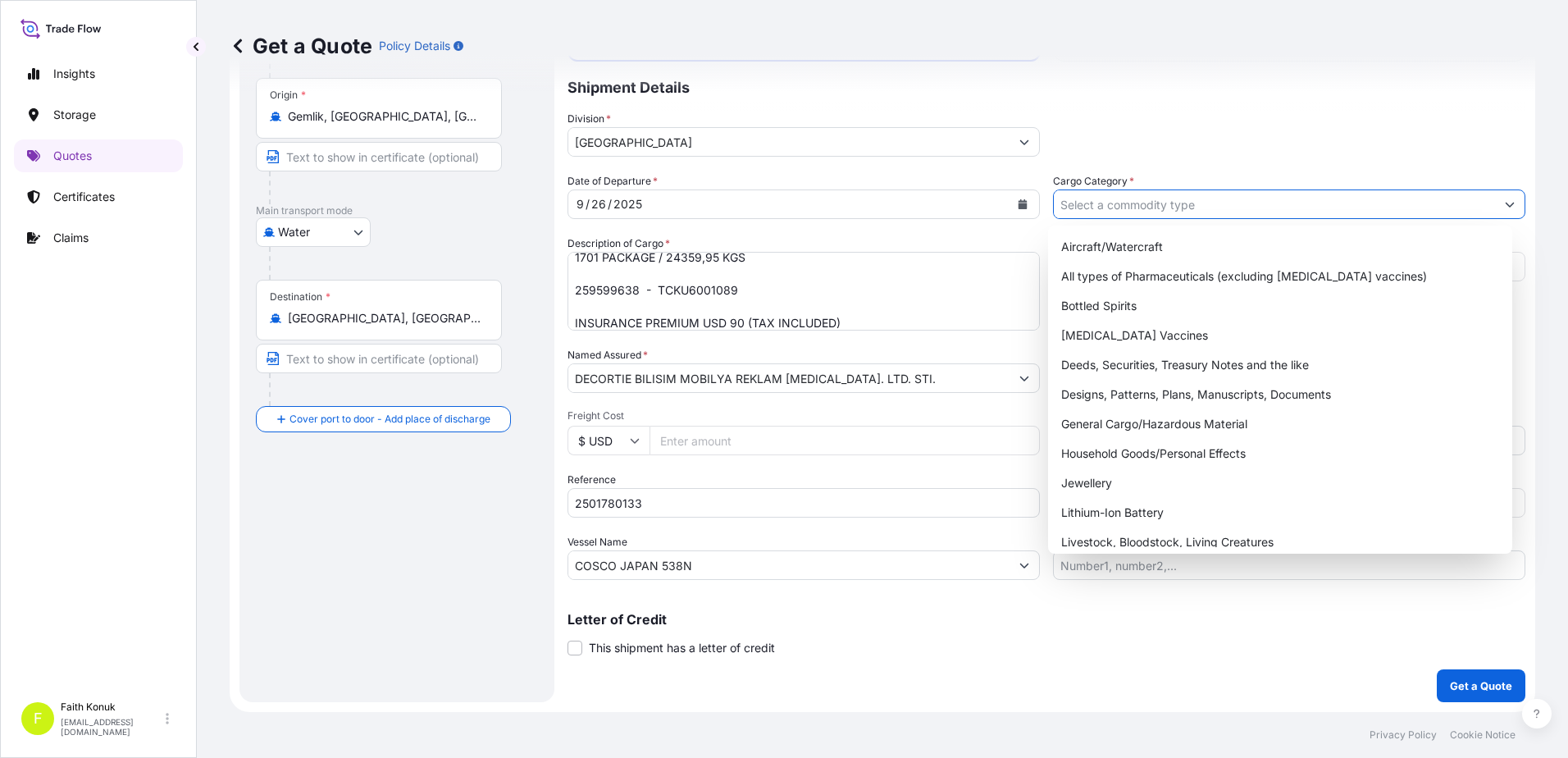
click at [1115, 204] on input "Cargo Category *" at bounding box center [1275, 204] width 441 height 30
click at [1147, 421] on div "General Cargo/Hazardous Material" at bounding box center [1281, 425] width 452 height 30
type input "General Cargo/Hazardous Material"
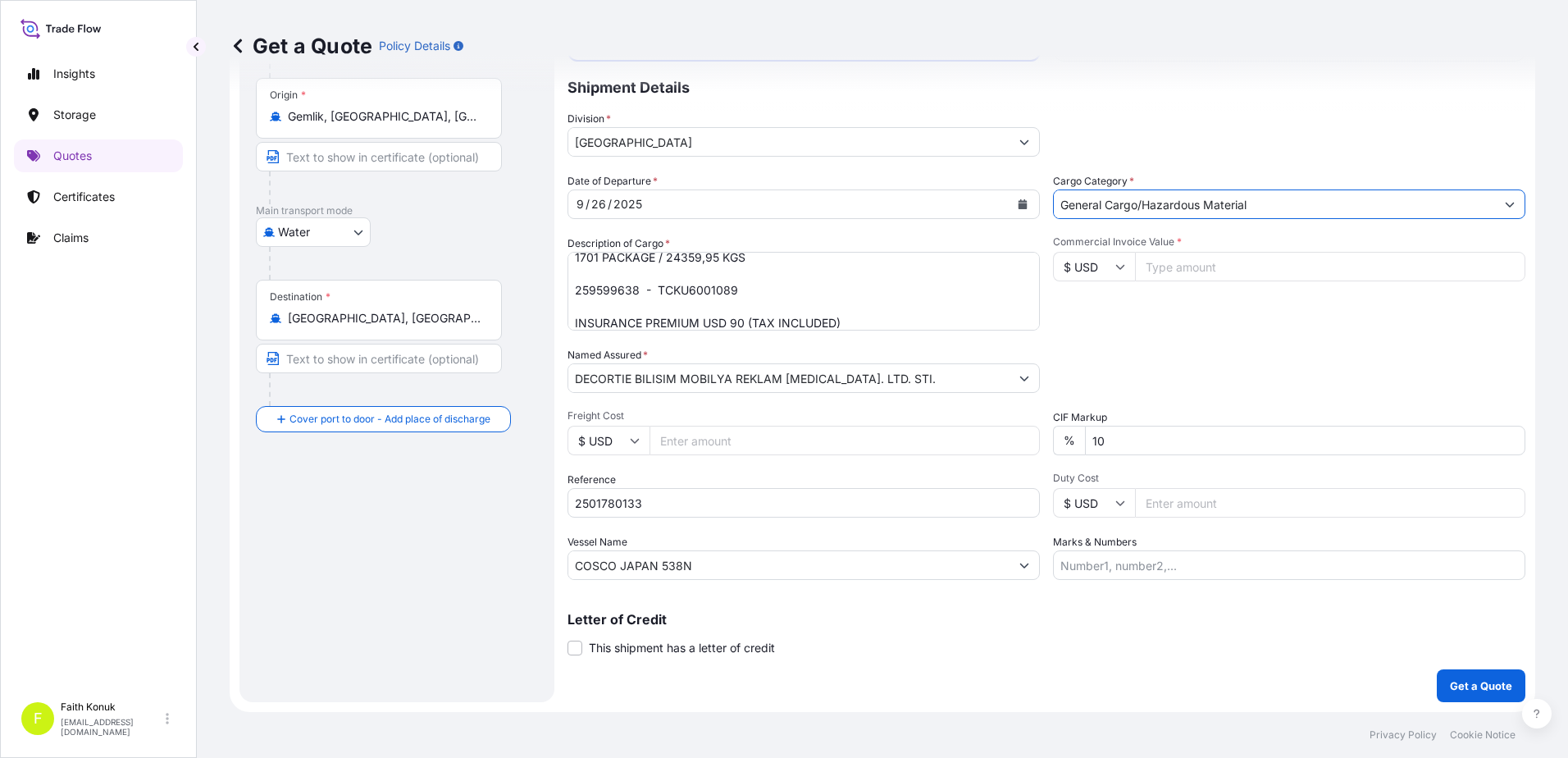
click at [1159, 319] on div "Commercial Invoice Value * $ USD" at bounding box center [1290, 283] width 473 height 95
click at [1107, 269] on input "$ USD" at bounding box center [1094, 267] width 82 height 30
click at [1091, 319] on div "€ EUR" at bounding box center [1088, 312] width 69 height 32
type input "€ EUR"
click at [1177, 327] on div "Commercial Invoice Value * € EUR" at bounding box center [1290, 283] width 473 height 95
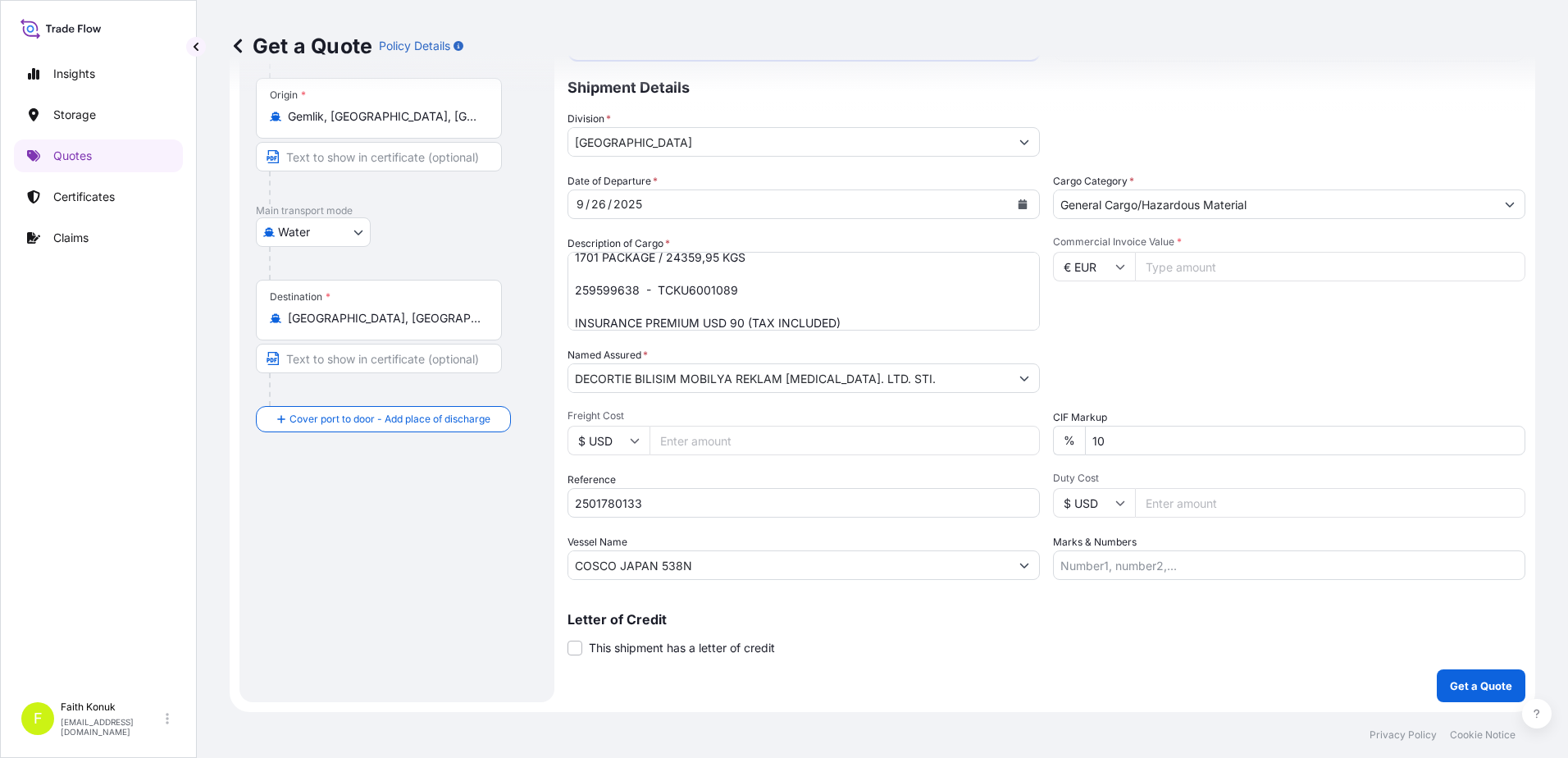
drag, startPoint x: 1169, startPoint y: 273, endPoint x: 1208, endPoint y: 277, distance: 39.2
click at [1170, 273] on input "Commercial Invoice Value *" at bounding box center [1331, 267] width 390 height 30
type input "38657.63"
click at [1201, 323] on div "Commercial Invoice Value * € EUR 38657.63" at bounding box center [1290, 283] width 473 height 95
click at [1456, 686] on p "Get a Quote" at bounding box center [1480, 685] width 62 height 17
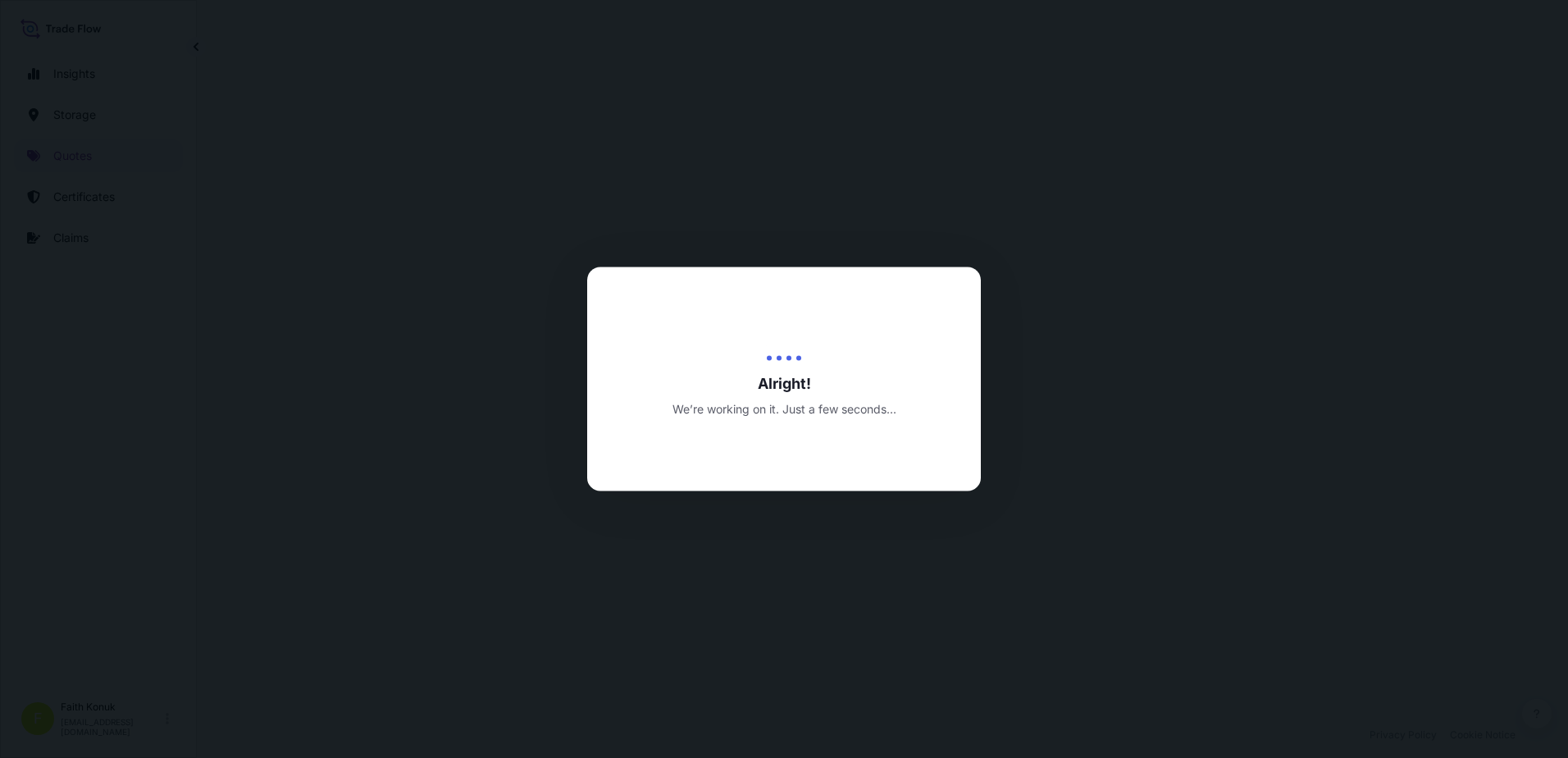
select select "Water"
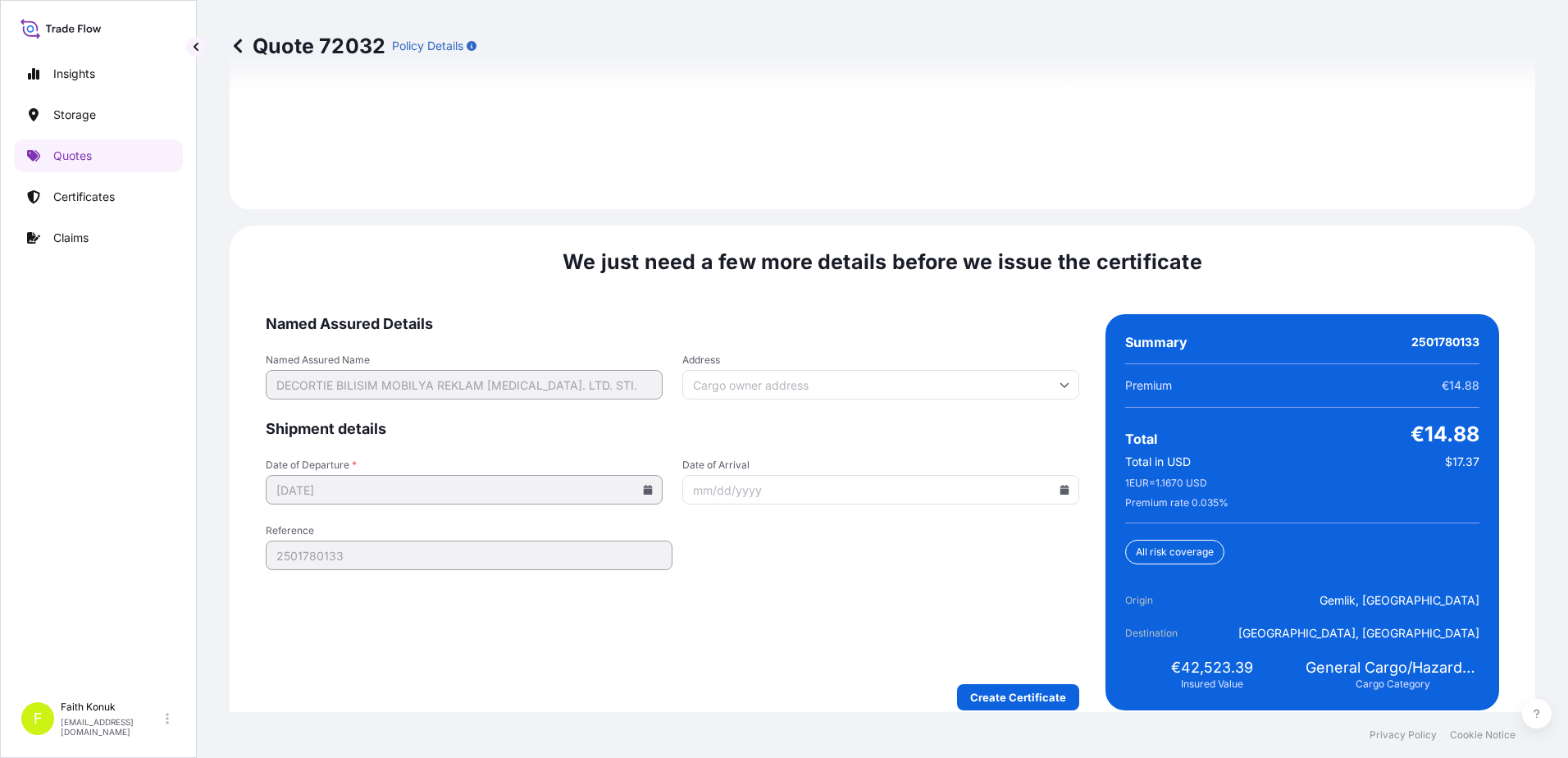
scroll to position [2419, 0]
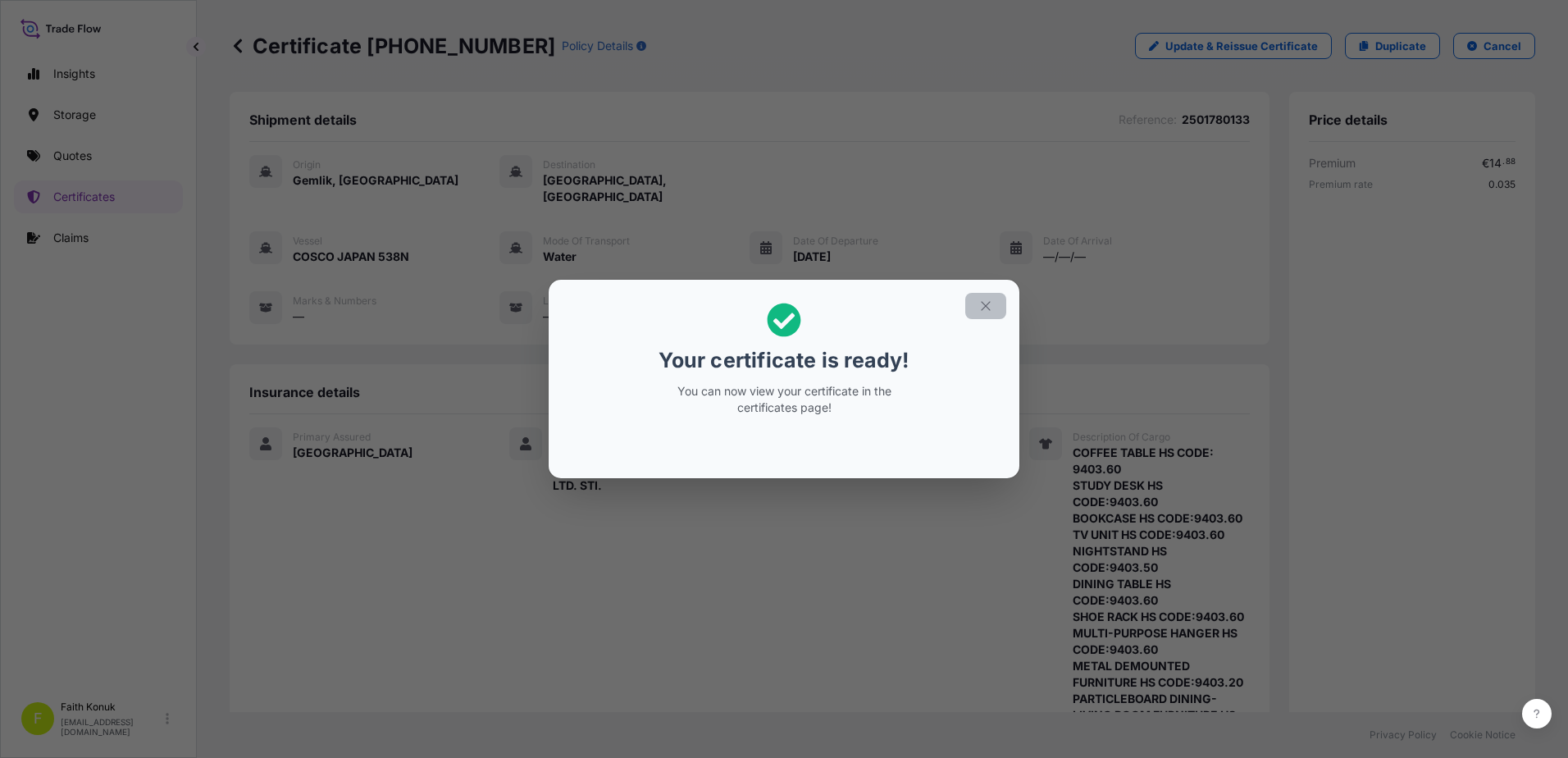
click at [994, 305] on button "button" at bounding box center [986, 305] width 41 height 26
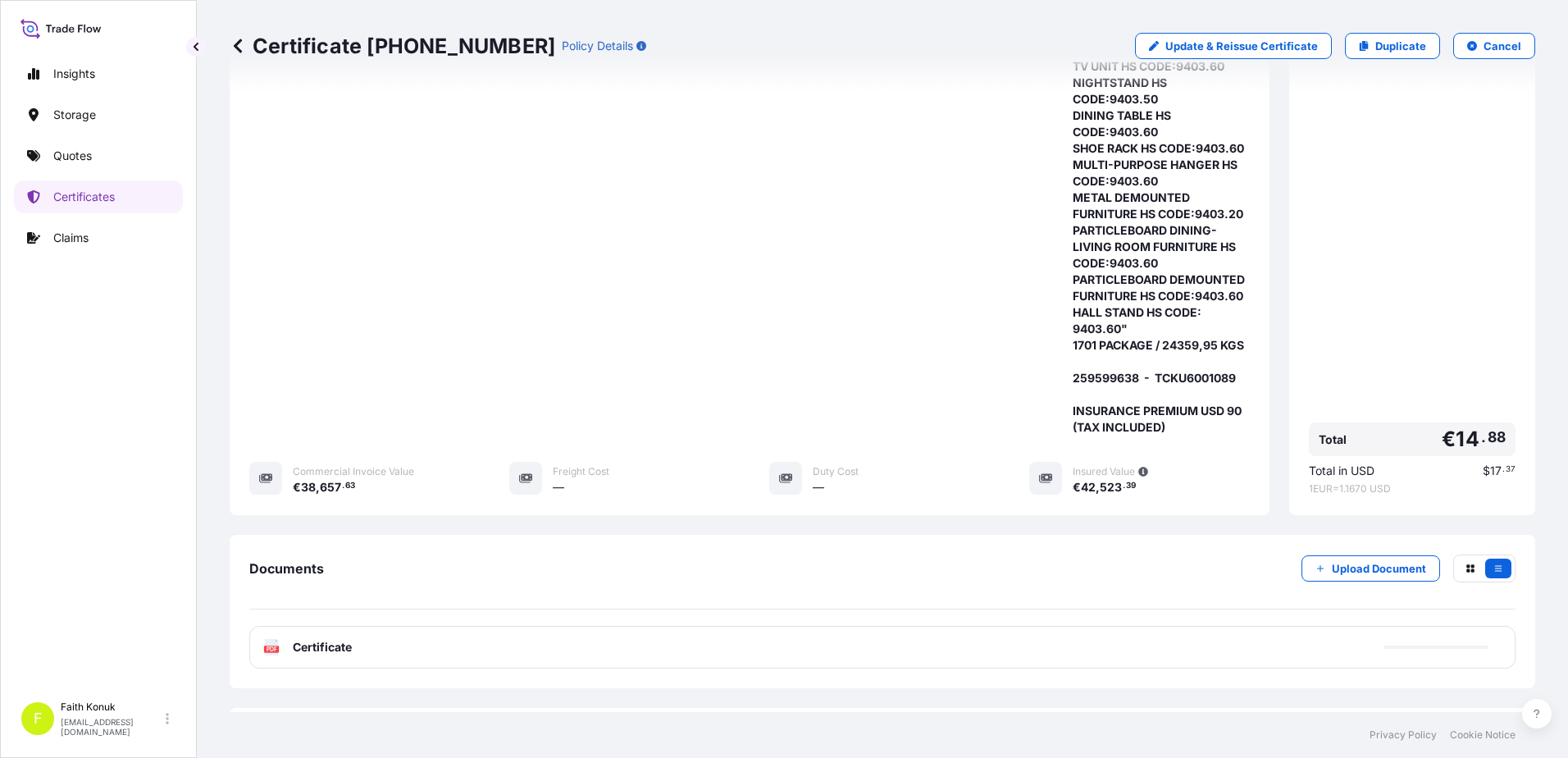
scroll to position [530, 0]
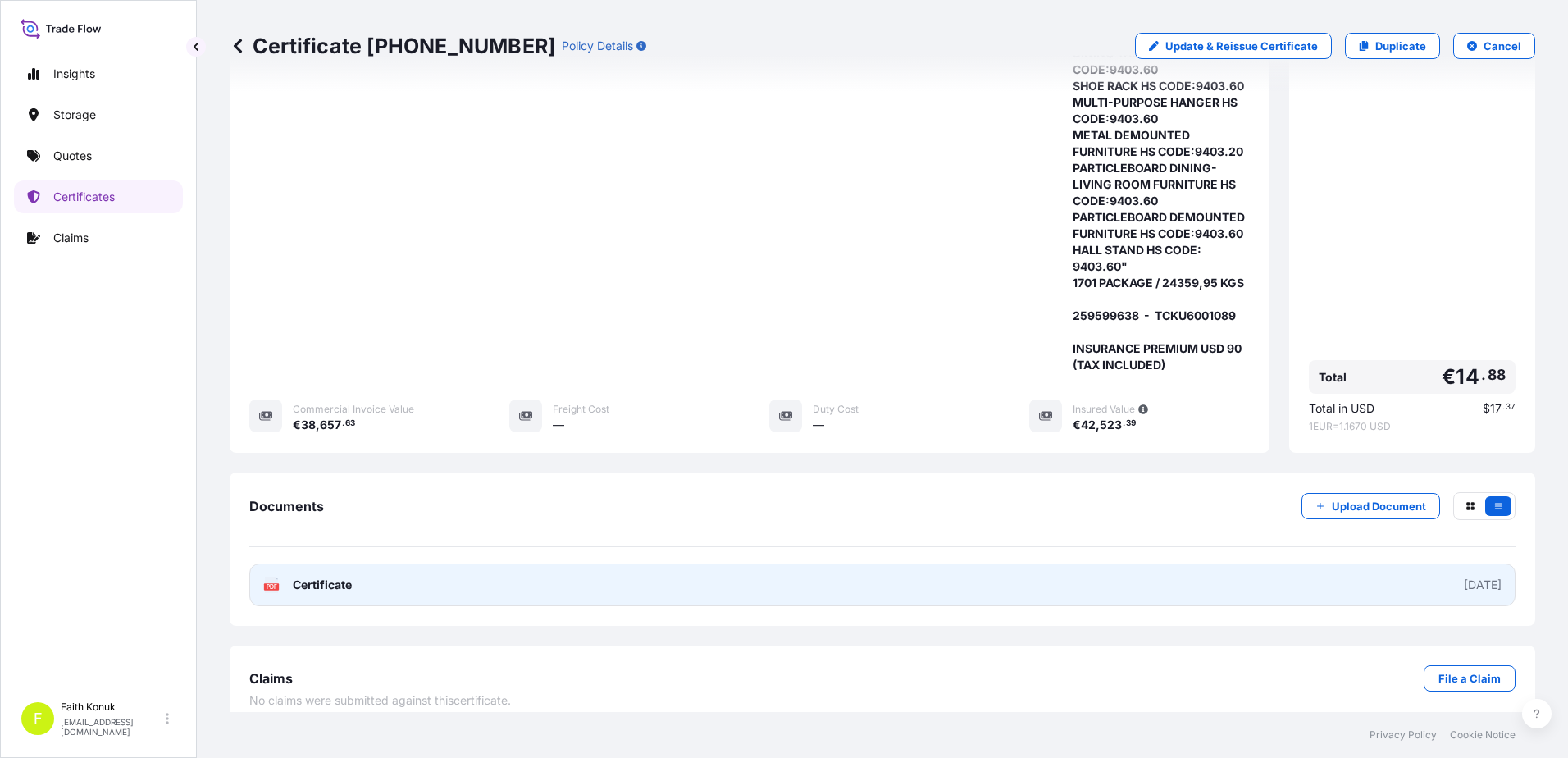
click at [267, 577] on icon at bounding box center [272, 585] width 14 height 17
